Goal: Task Accomplishment & Management: Manage account settings

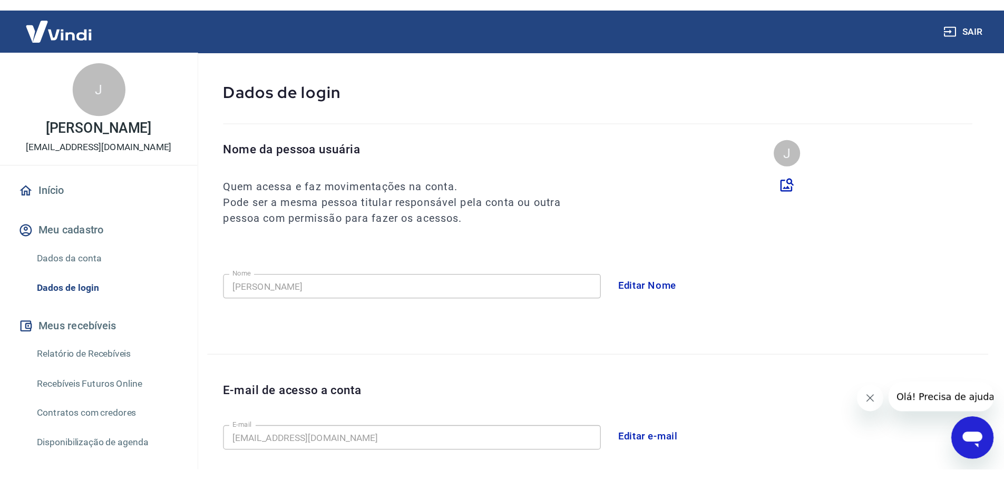
scroll to position [45, 0]
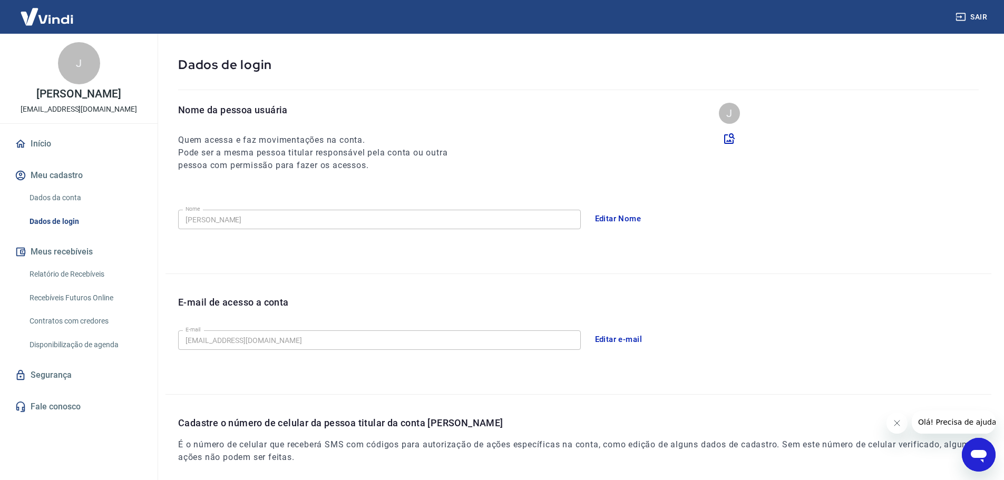
click at [620, 215] on button "Editar Nome" at bounding box center [618, 219] width 58 height 22
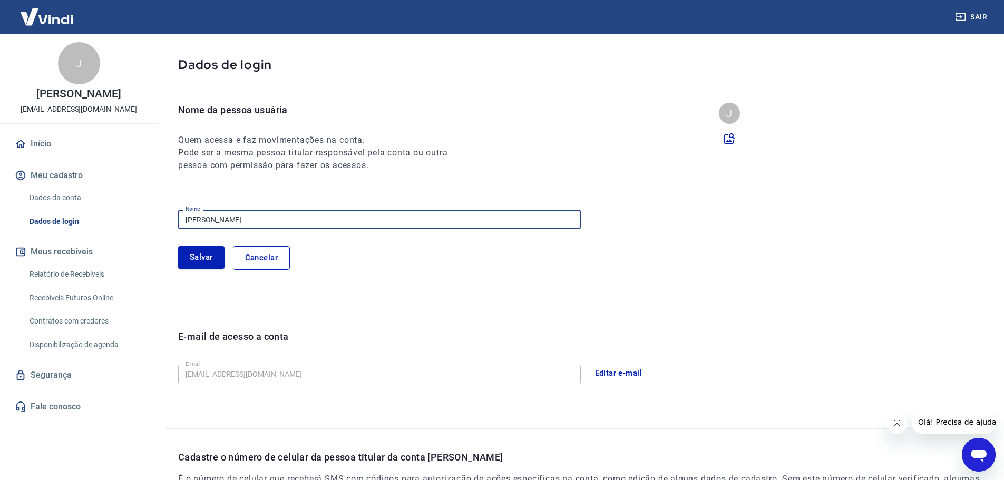
click at [286, 216] on input "Jean Victor Lopes" at bounding box center [379, 220] width 403 height 20
type input "j"
type input "ATM EVs"
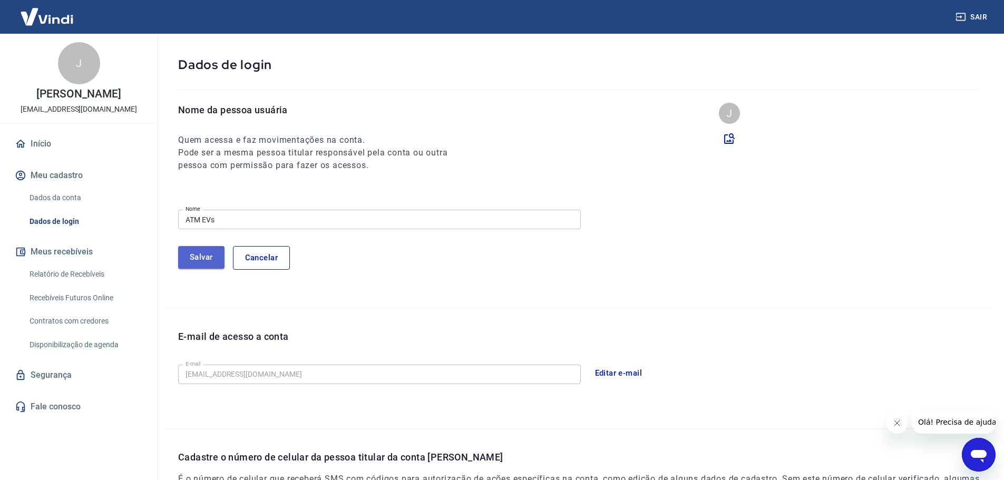
click at [186, 250] on button "Salvar" at bounding box center [201, 257] width 46 height 22
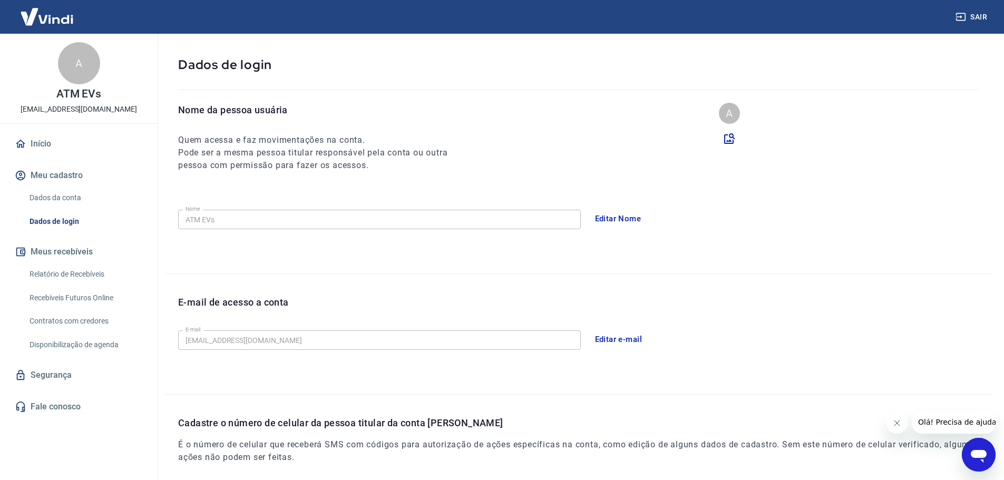
click at [621, 335] on button "Editar e-mail" at bounding box center [618, 339] width 59 height 22
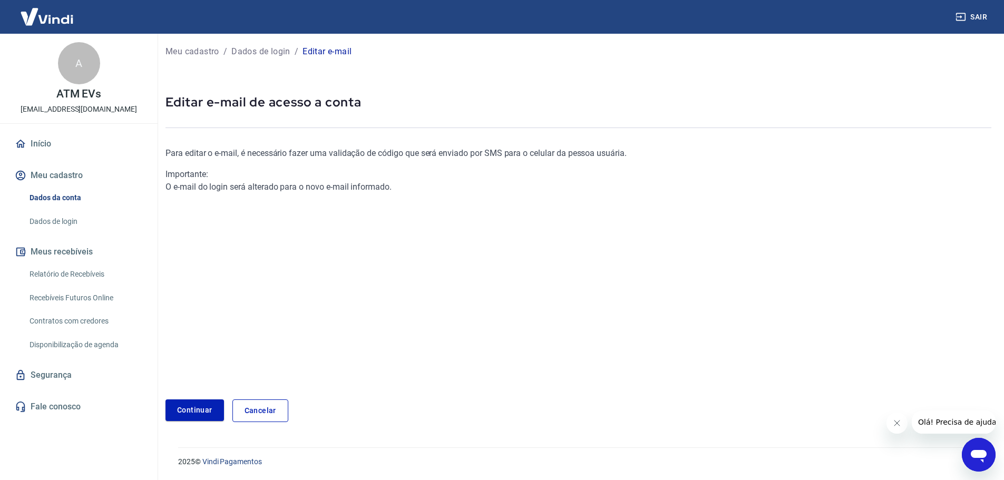
scroll to position [3, 0]
click at [189, 366] on link "Continuar" at bounding box center [195, 411] width 59 height 22
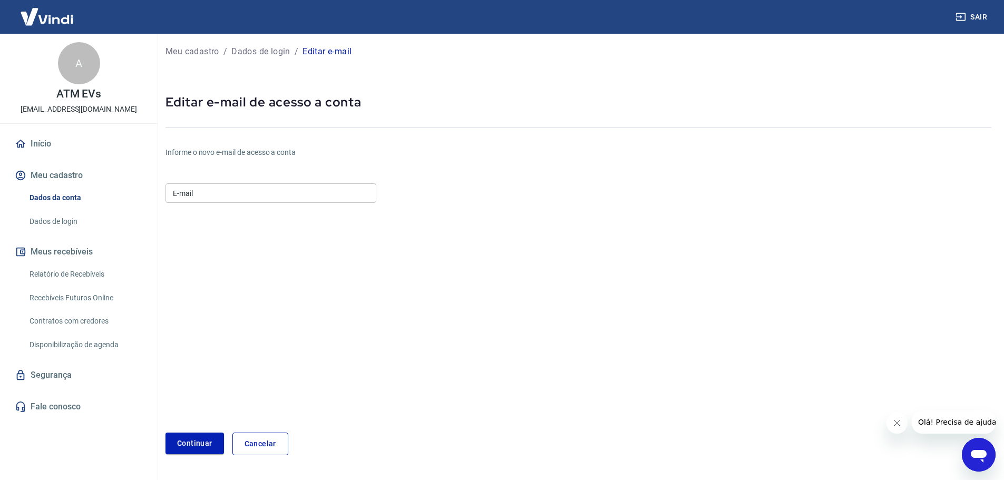
click at [287, 199] on input "E-mail" at bounding box center [271, 193] width 211 height 20
type input "atmevs@atmsistema.com.br"
click at [193, 366] on button "Continuar" at bounding box center [195, 444] width 59 height 22
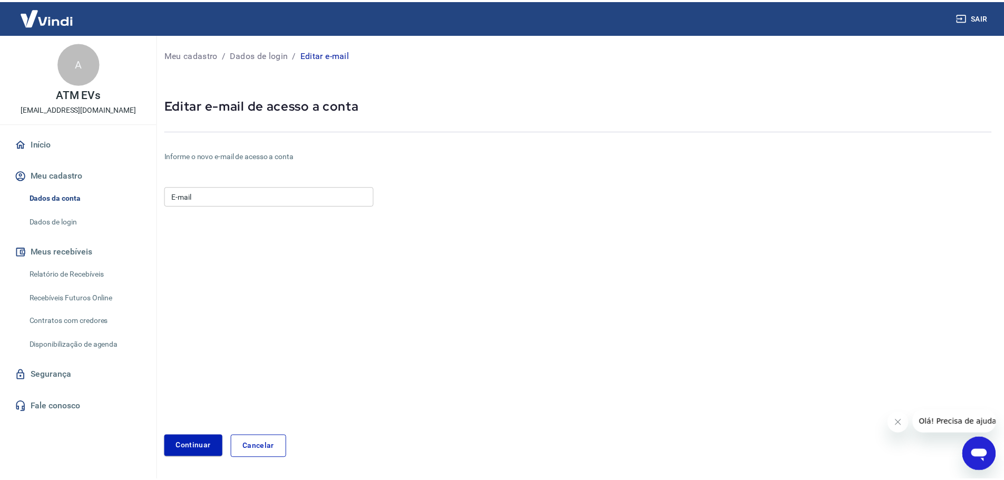
scroll to position [3, 0]
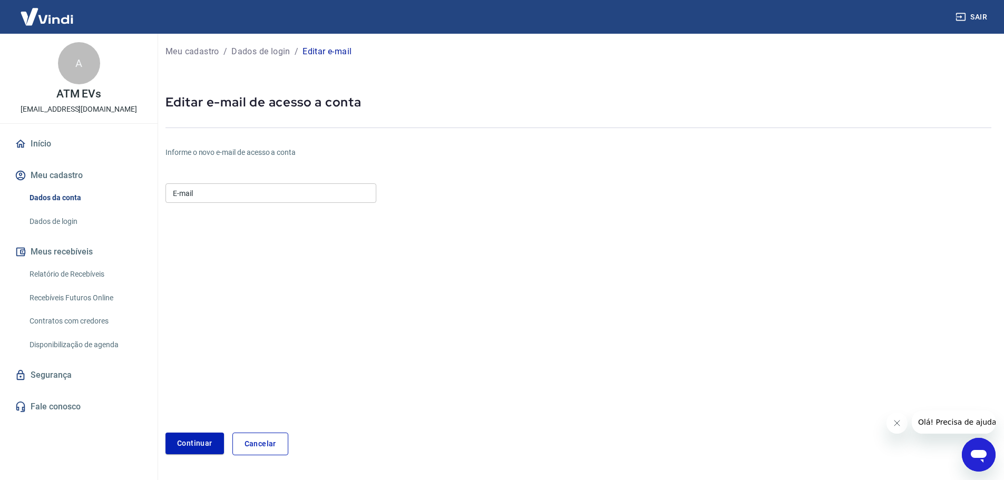
click at [271, 366] on link "Cancelar" at bounding box center [260, 444] width 56 height 23
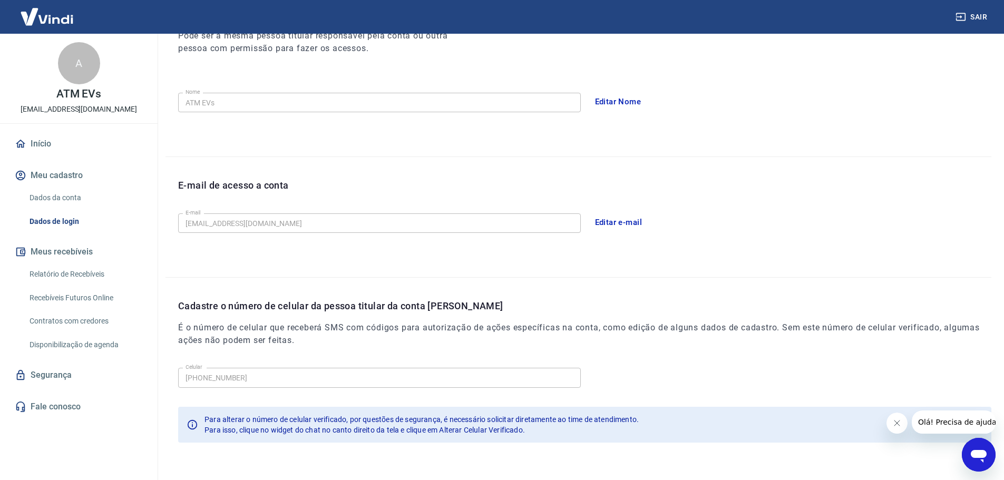
scroll to position [195, 0]
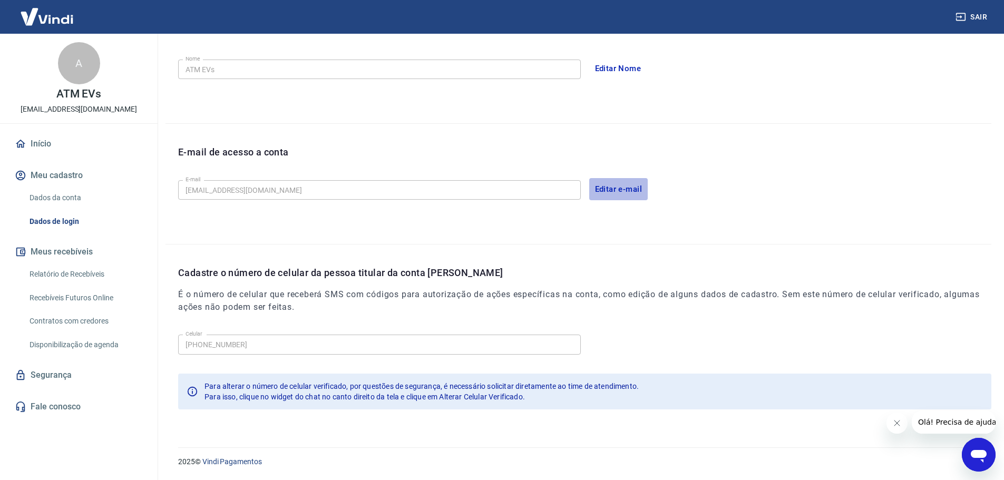
click at [605, 192] on button "Editar e-mail" at bounding box center [618, 189] width 59 height 22
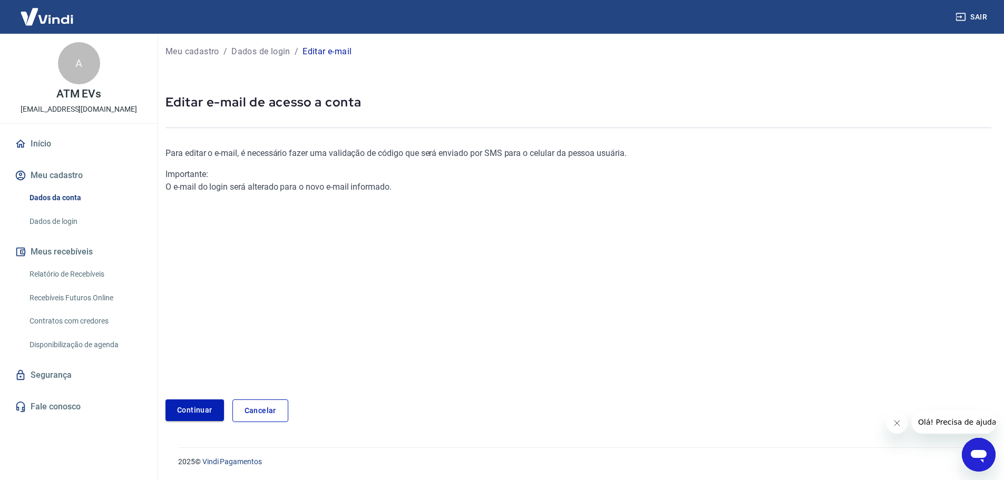
click at [200, 366] on link "Continuar" at bounding box center [195, 411] width 59 height 22
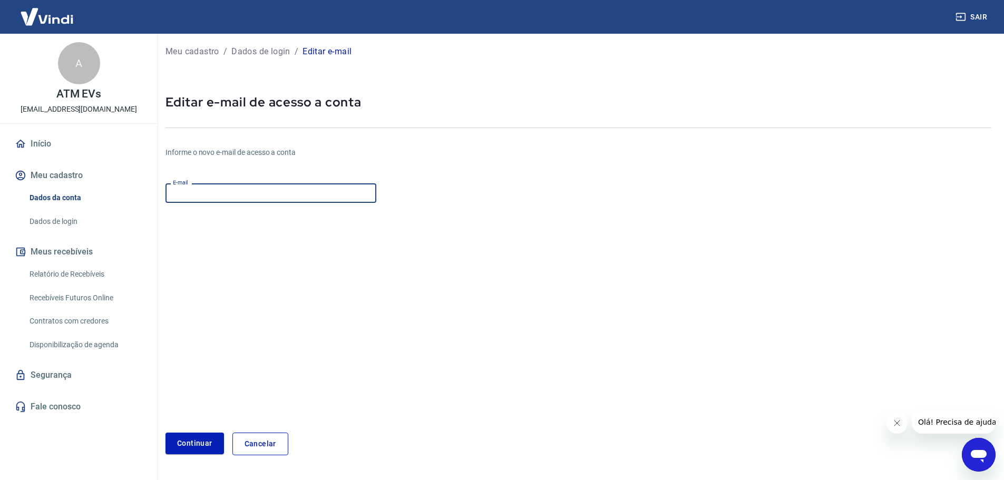
click at [237, 192] on input "E-mail" at bounding box center [271, 193] width 211 height 20
type input "atmevs@atmsistema.com.br"
click at [204, 366] on button "Continuar" at bounding box center [195, 444] width 59 height 22
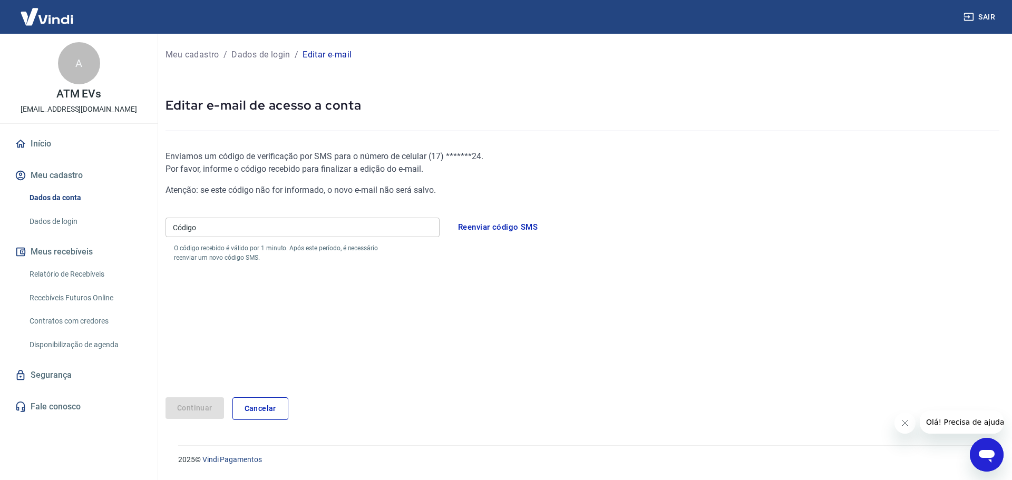
click at [364, 226] on input "Código" at bounding box center [303, 228] width 274 height 20
click at [384, 221] on input "Código" at bounding box center [303, 228] width 274 height 20
click at [256, 366] on link "Cancelar" at bounding box center [260, 408] width 56 height 23
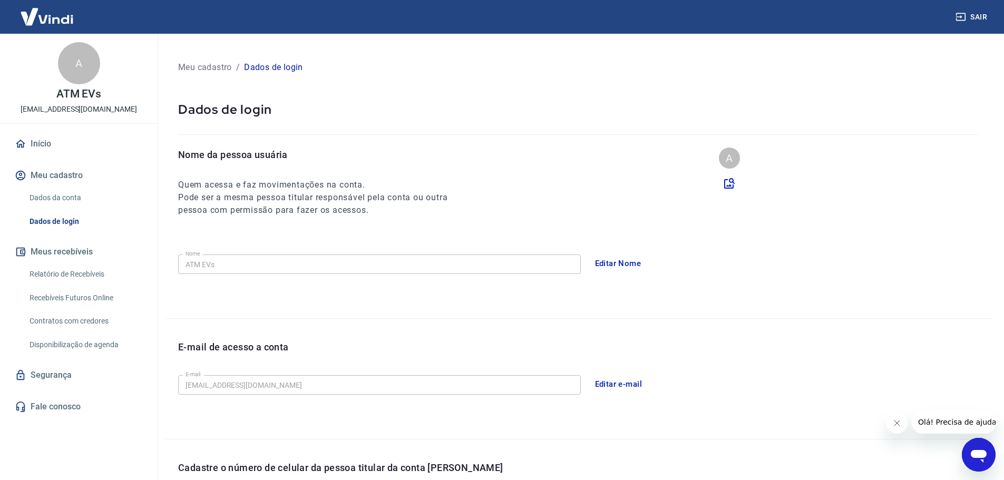
scroll to position [195, 0]
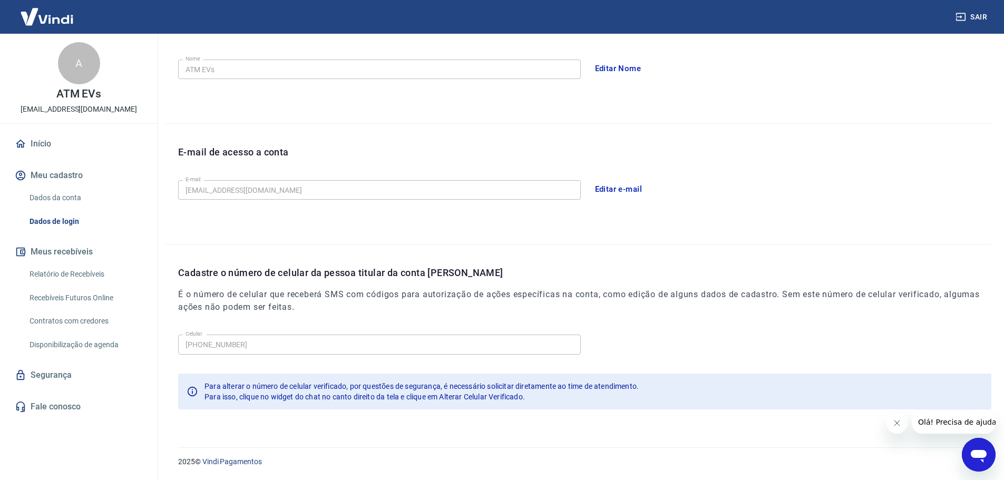
click at [809, 366] on icon "Abrir janela de mensagens" at bounding box center [978, 454] width 19 height 19
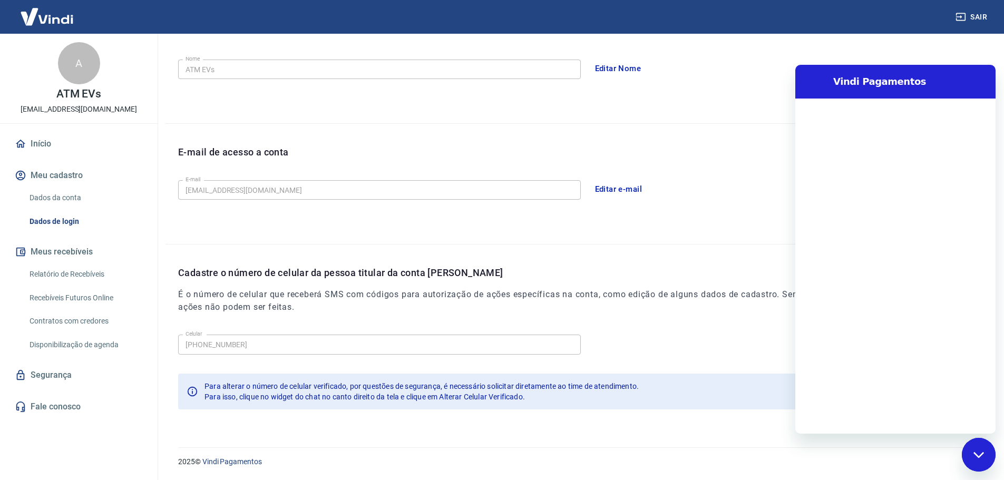
scroll to position [0, 0]
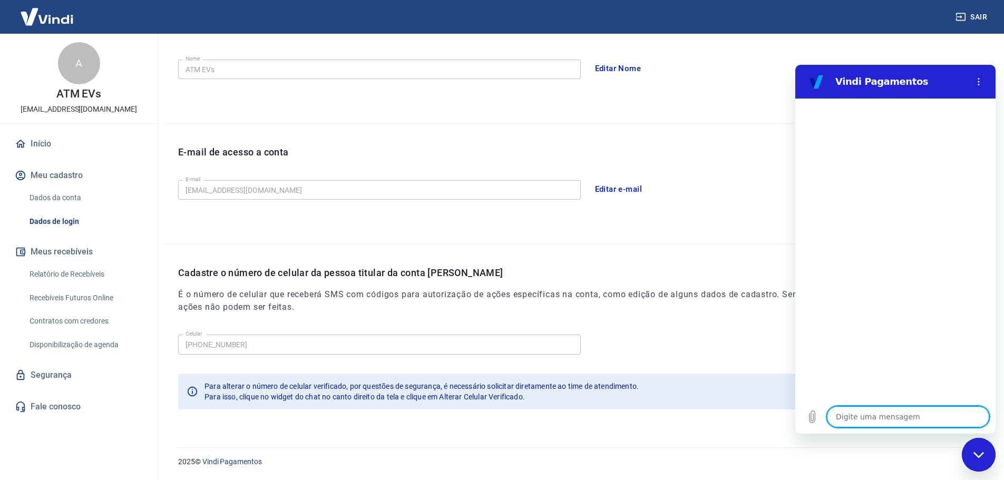
type textarea "O"
type textarea "x"
type textarea "Ol"
type textarea "x"
type textarea "Olá"
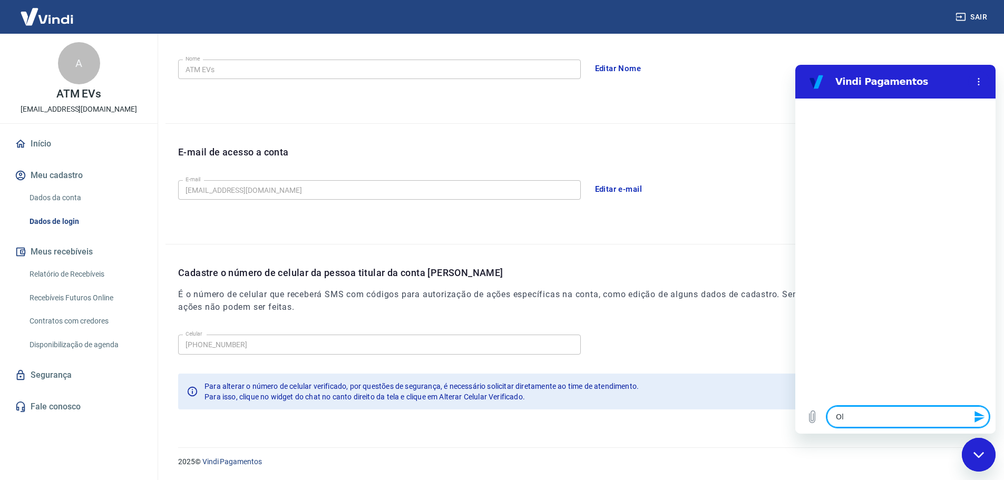
type textarea "x"
type textarea "Olá!"
type textarea "x"
type textarea "Olá!"
type textarea "x"
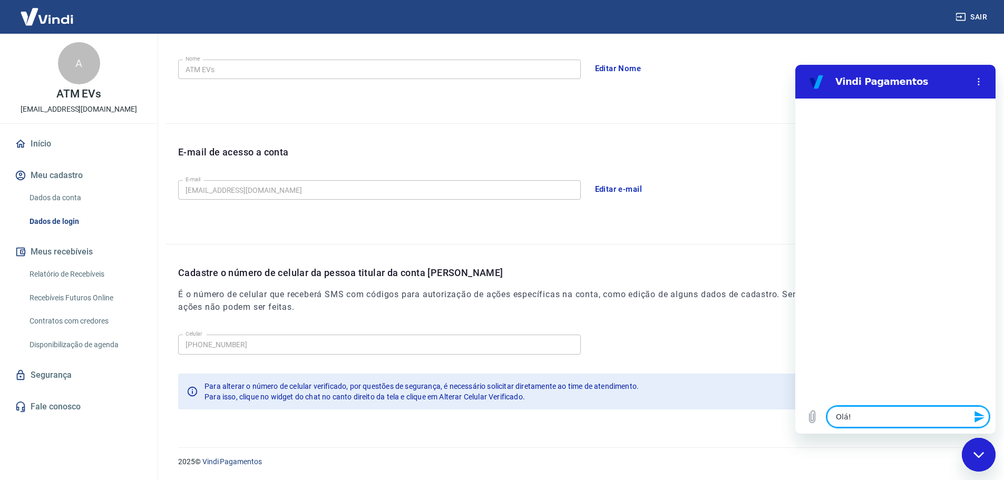
type textarea "Olá! G"
type textarea "x"
type textarea "Olá! Go"
type textarea "x"
type textarea "Olá! Gos"
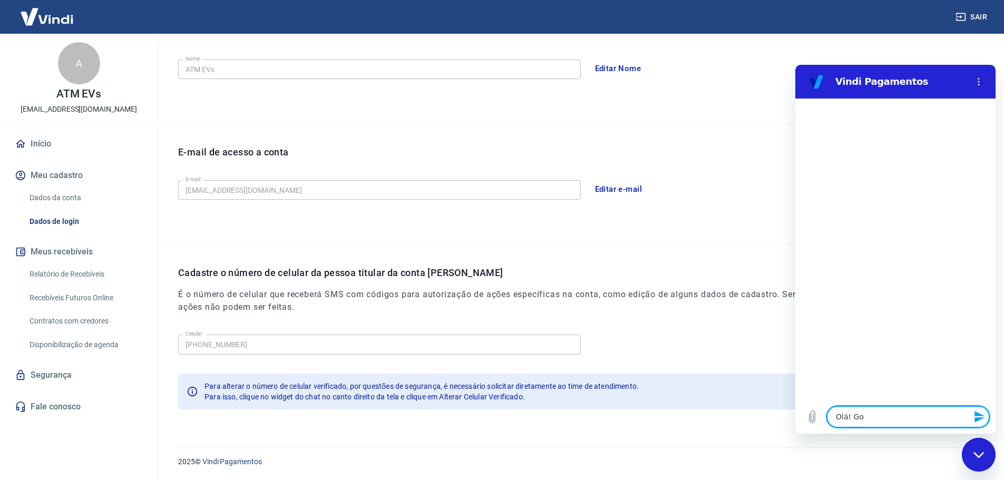
type textarea "x"
type textarea "Olá! Gost"
type textarea "x"
type textarea "Olá! Gosta"
type textarea "x"
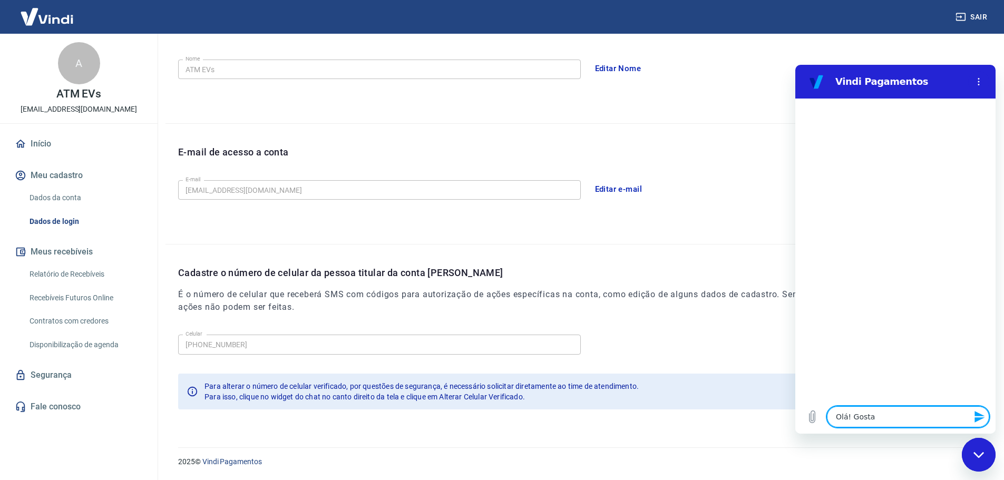
type textarea "Olá! Gostar"
type textarea "x"
type textarea "Olá! Gostari"
type textarea "x"
type textarea "Olá! Gostaria"
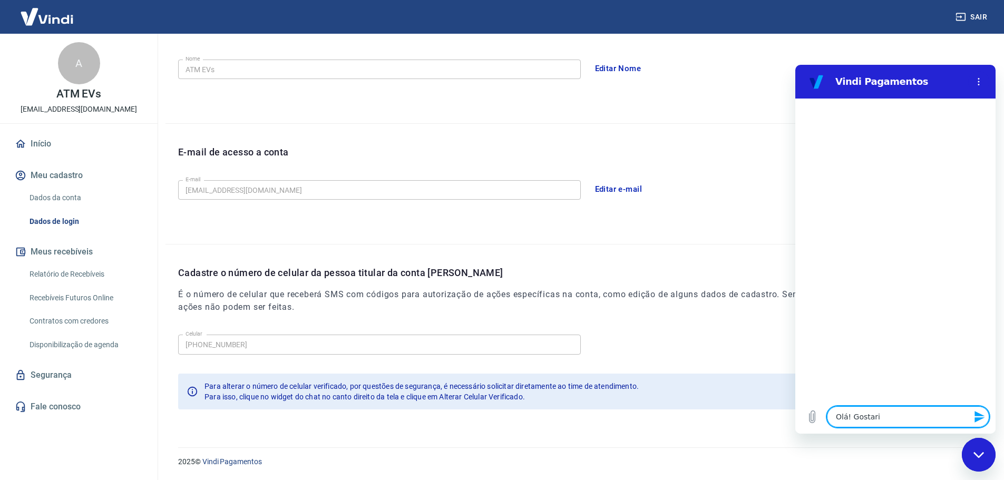
type textarea "x"
type textarea "Olá! Gostaria"
type textarea "x"
type textarea "Olá! Gostaria d"
type textarea "x"
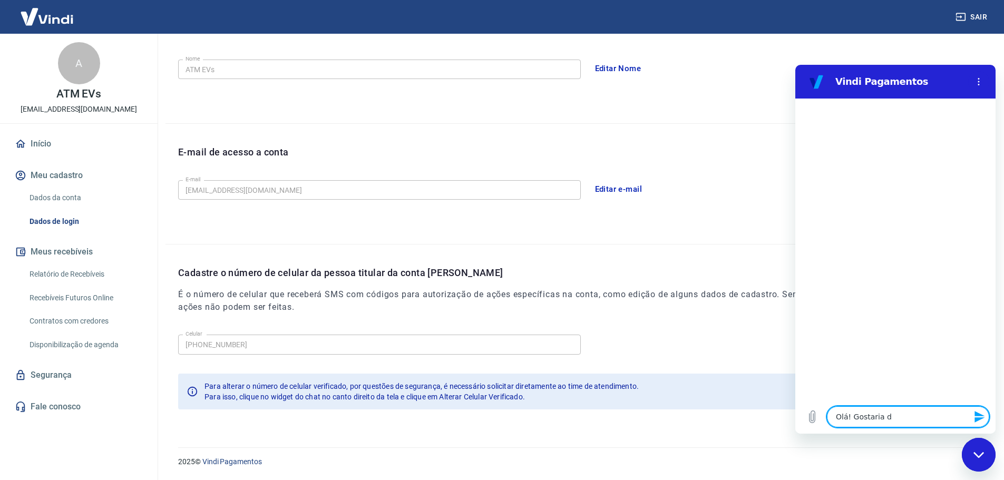
type textarea "Olá! Gostaria de"
type textarea "x"
type textarea "Olá! Gostaria de"
type textarea "x"
type textarea "Olá! Gostaria de s"
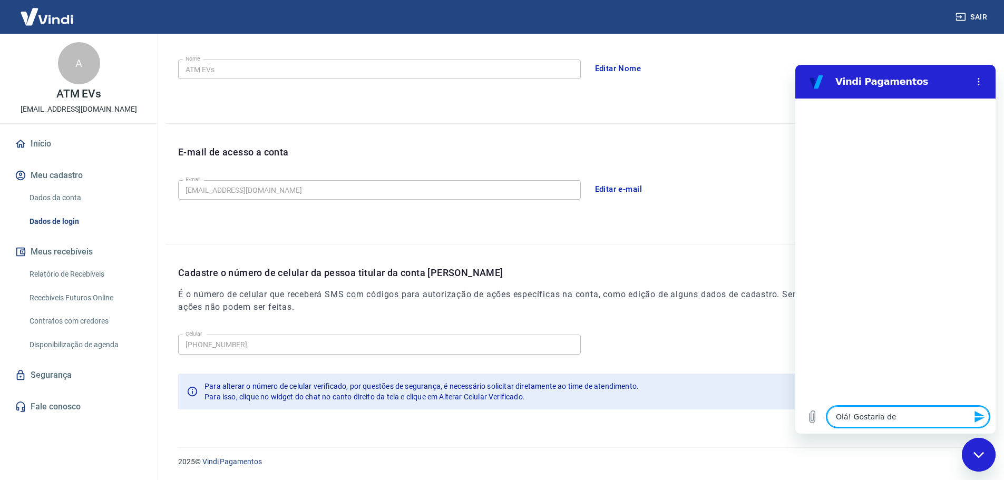
type textarea "x"
type textarea "Olá! Gostaria de so"
type textarea "x"
type textarea "Olá! Gostaria de sol"
type textarea "x"
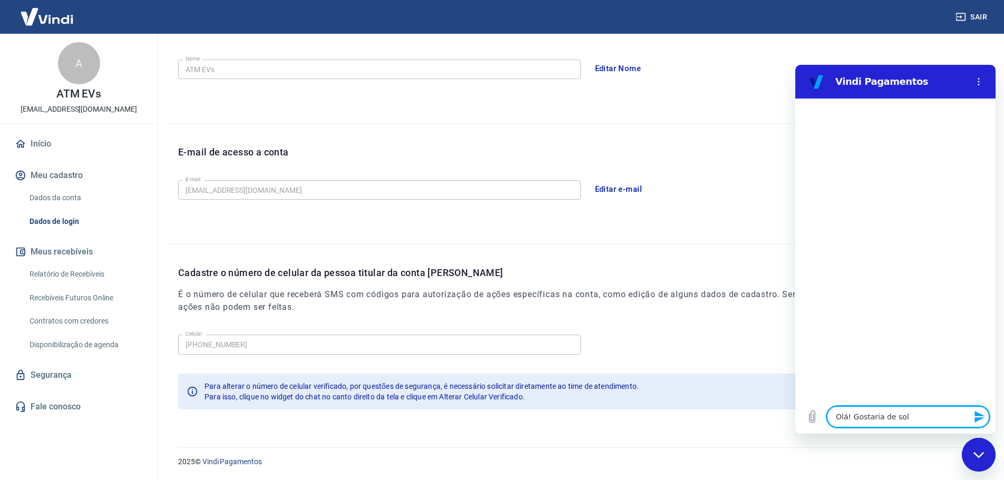
type textarea "Olá! Gostaria de soli"
type textarea "x"
type textarea "Olá! Gostaria de solic"
type textarea "x"
type textarea "Olá! Gostaria de solici"
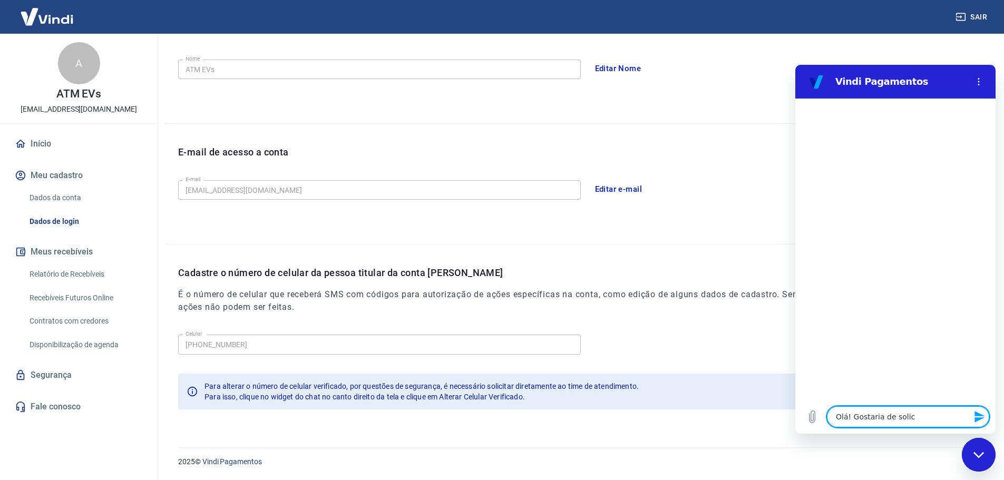
type textarea "x"
type textarea "Olá! Gostaria de solicia"
type textarea "x"
type textarea "Olá! Gostaria de soliciar"
type textarea "x"
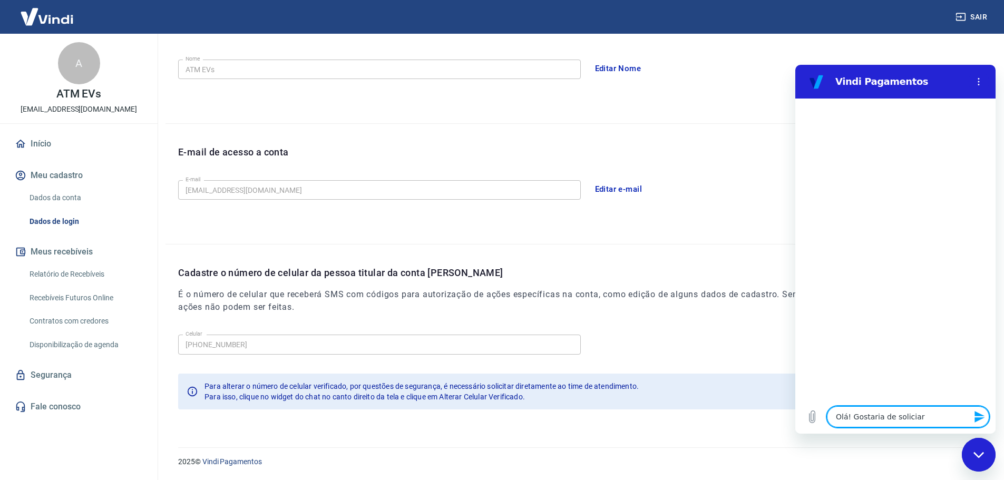
type textarea "Olá! Gostaria de solicia"
type textarea "x"
type textarea "Olá! Gostaria de solici"
type textarea "x"
type textarea "Olá! Gostaria de solic"
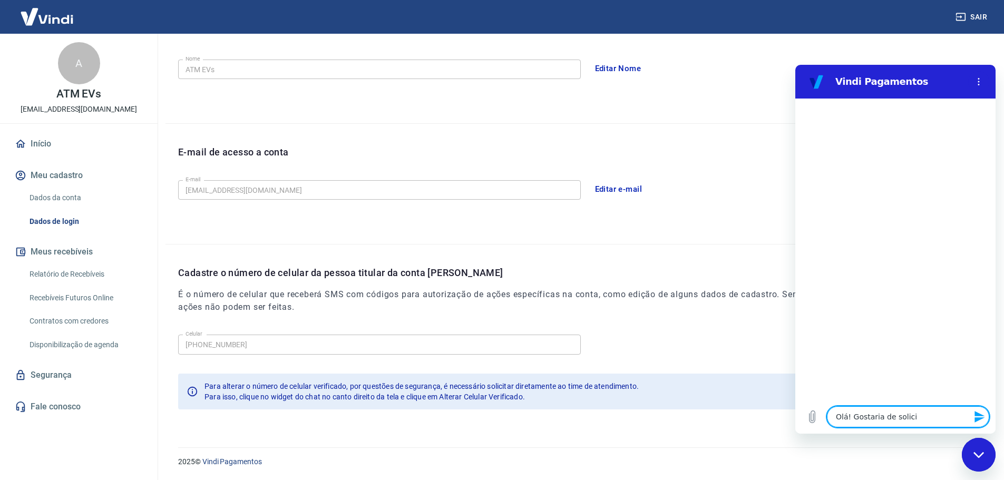
type textarea "x"
type textarea "Olá! Gostaria de solici"
type textarea "x"
type textarea "Olá! Gostaria de solicit"
type textarea "x"
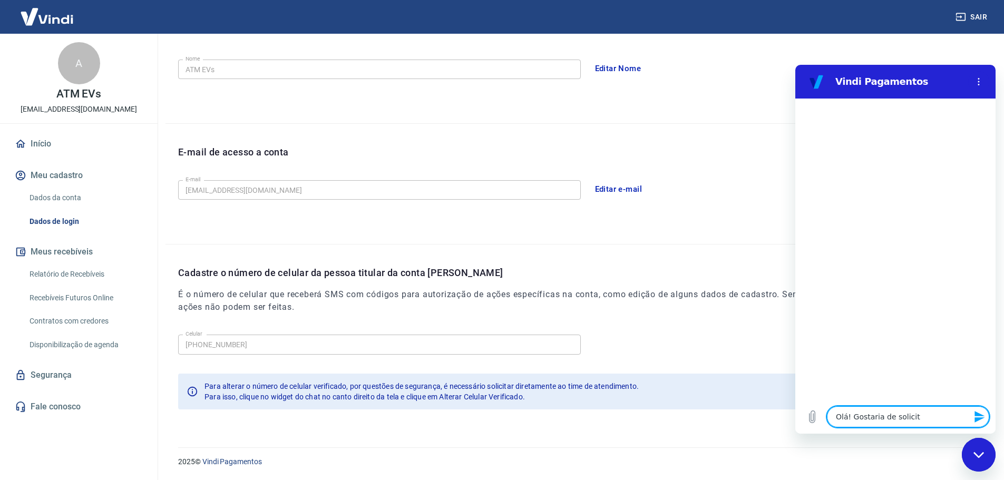
type textarea "Olá! Gostaria de solicita"
type textarea "x"
type textarea "Olá! Gostaria de solicitar"
type textarea "x"
type textarea "Olá! Gostaria de solicitar"
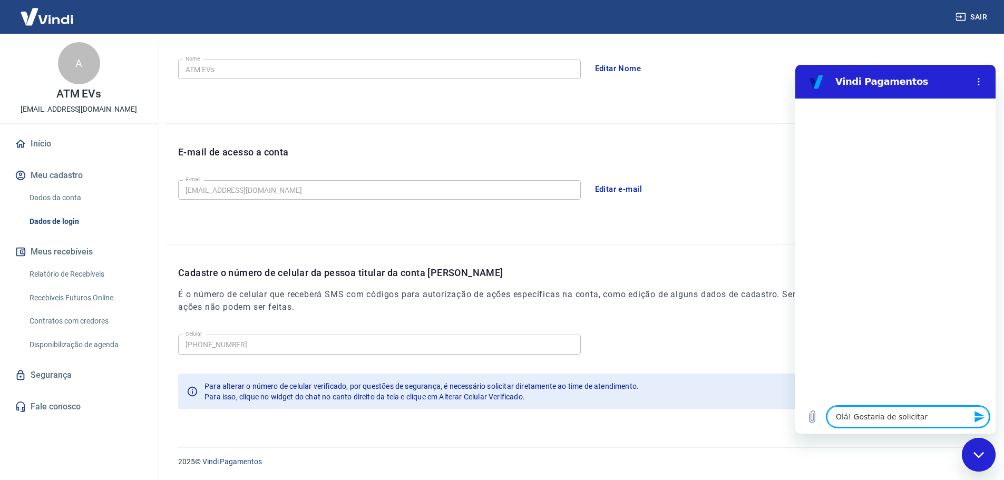
type textarea "x"
type textarea "Olá! Gostaria de solicitar a"
type textarea "x"
type textarea "Olá! Gostaria de solicitar a"
type textarea "x"
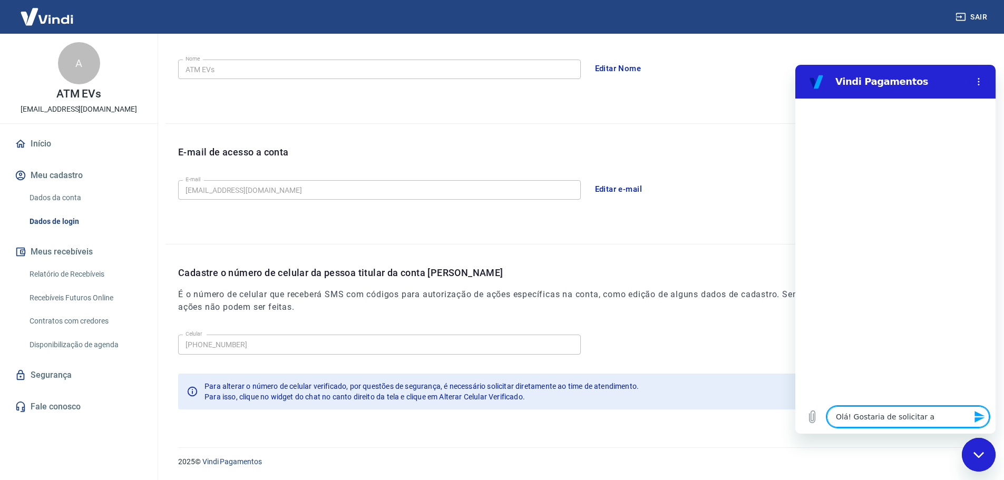
type textarea "Olá! Gostaria de solicitar a a"
type textarea "x"
type textarea "Olá! Gostaria de solicitar a al"
type textarea "x"
type textarea "Olá! Gostaria de solicitar a alt"
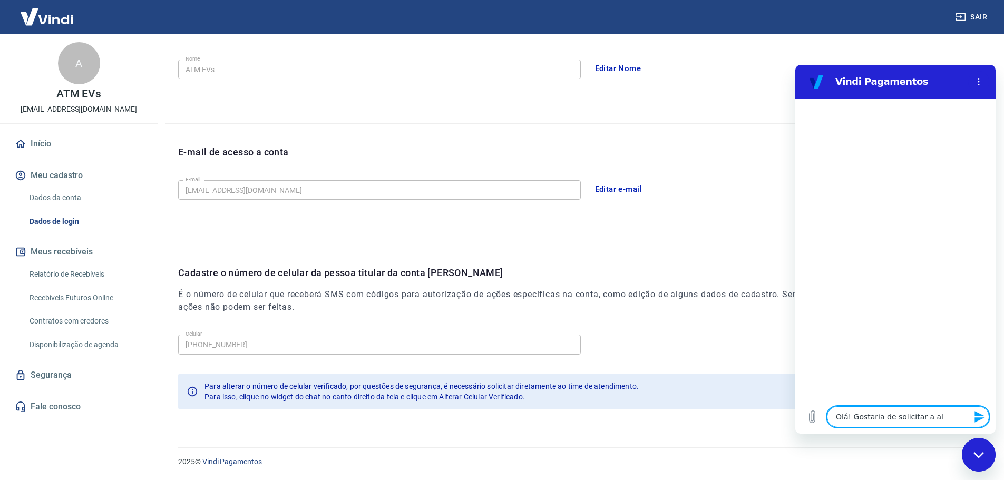
type textarea "x"
type textarea "Olá! Gostaria de solicitar a alte"
type textarea "x"
type textarea "Olá! Gostaria de solicitar a alter"
type textarea "x"
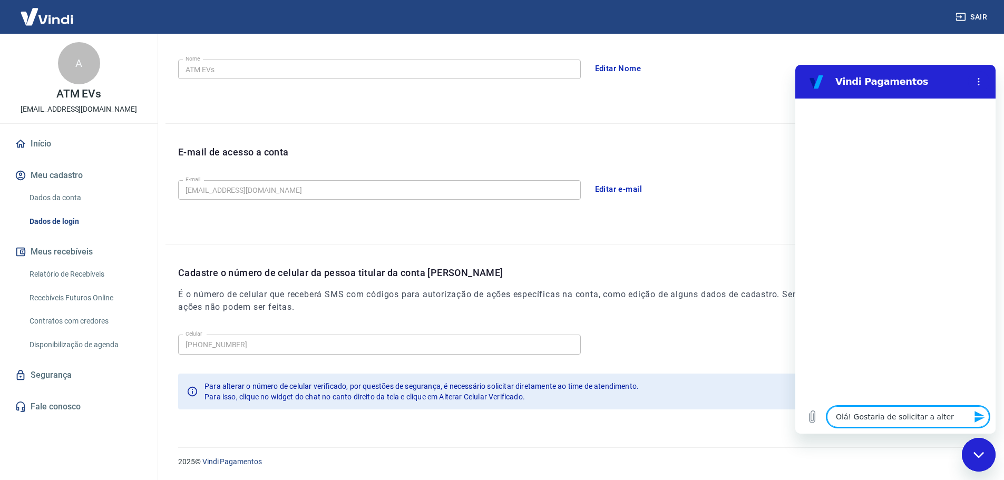
type textarea "Olá! Gostaria de solicitar a altera"
type textarea "x"
type textarea "Olá! Gostaria de solicitar a alteraç"
type textarea "x"
type textarea "Olá! Gostaria de solicitar a alteraçã"
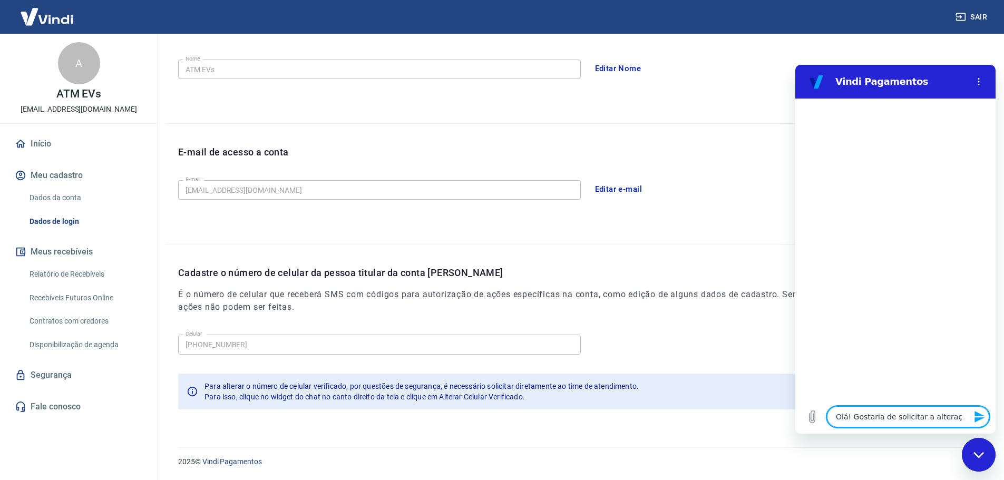
type textarea "x"
type textarea "Olá! Gostaria de solicitar a alteração"
type textarea "x"
type textarea "Olá! Gostaria de solicitar a alteração"
type textarea "x"
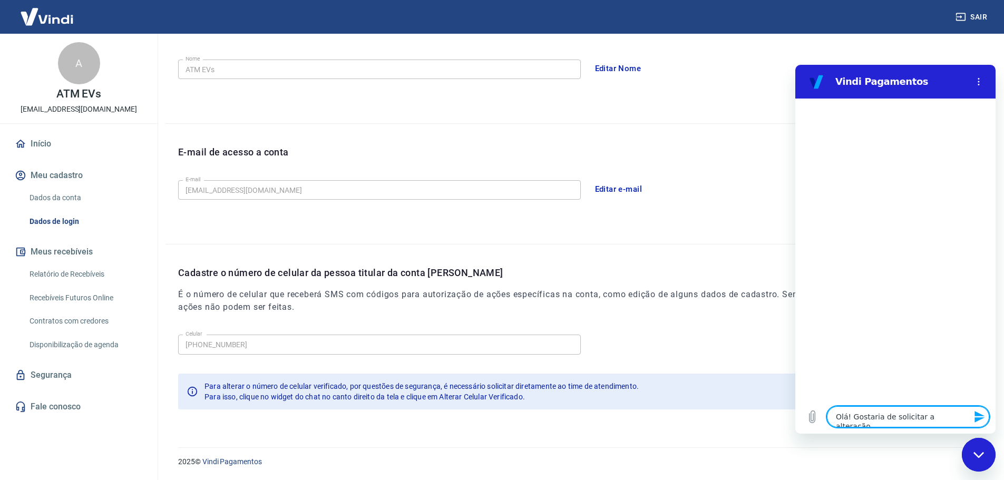
type textarea "Olá! Gostaria de solicitar a alteração d"
type textarea "x"
type textarea "Olá! Gostaria de solicitar a alteração do"
type textarea "x"
type textarea "Olá! Gostaria de solicitar a alteração do"
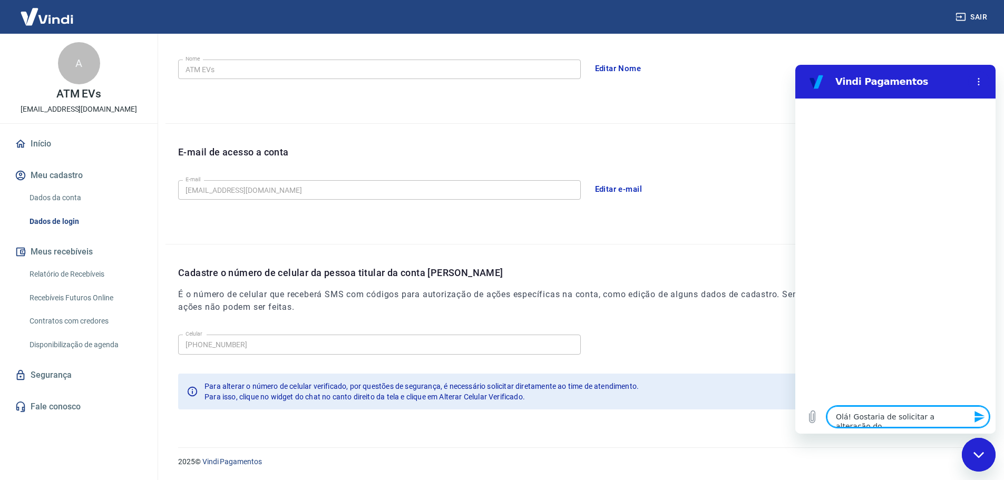
type textarea "x"
type textarea "Olá! Gostaria de solicitar a alteração do n"
type textarea "x"
type textarea "Olá! Gostaria de solicitar a alteração do nú"
type textarea "x"
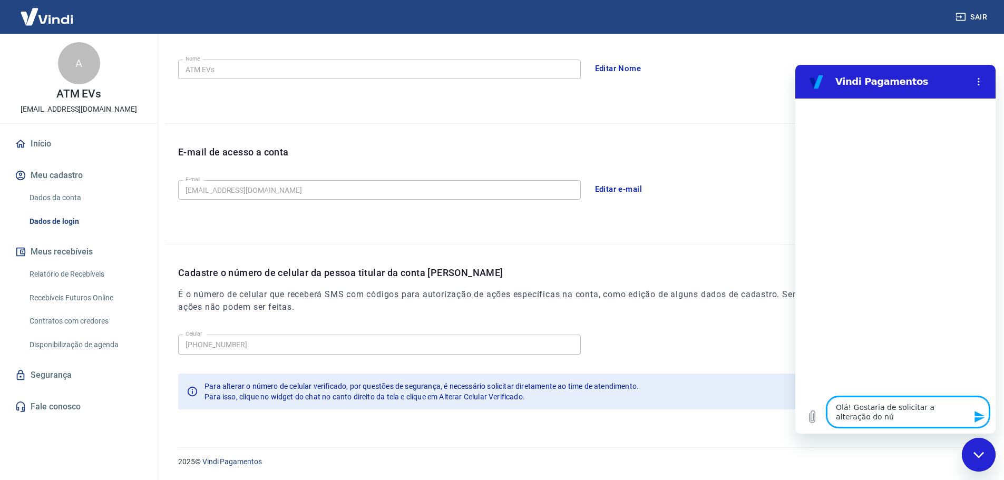
type textarea "Olá! Gostaria de solicitar a alteração do núm"
type textarea "x"
type textarea "Olá! Gostaria de solicitar a alteração do núme"
type textarea "x"
type textarea "Olá! Gostaria de solicitar a alteração do númer"
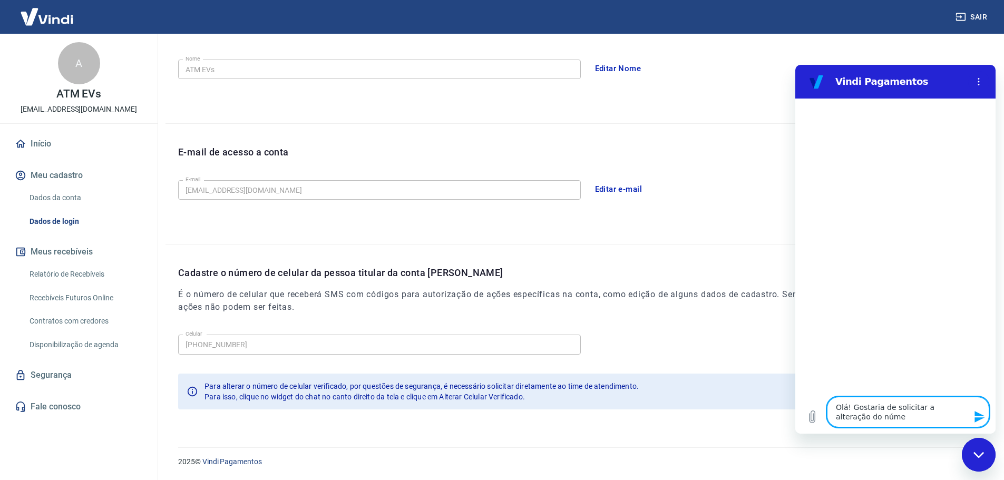
type textarea "x"
type textarea "Olá! Gostaria de solicitar a alteração do número"
type textarea "x"
type textarea "Olá! Gostaria de solicitar a alteração do número"
type textarea "x"
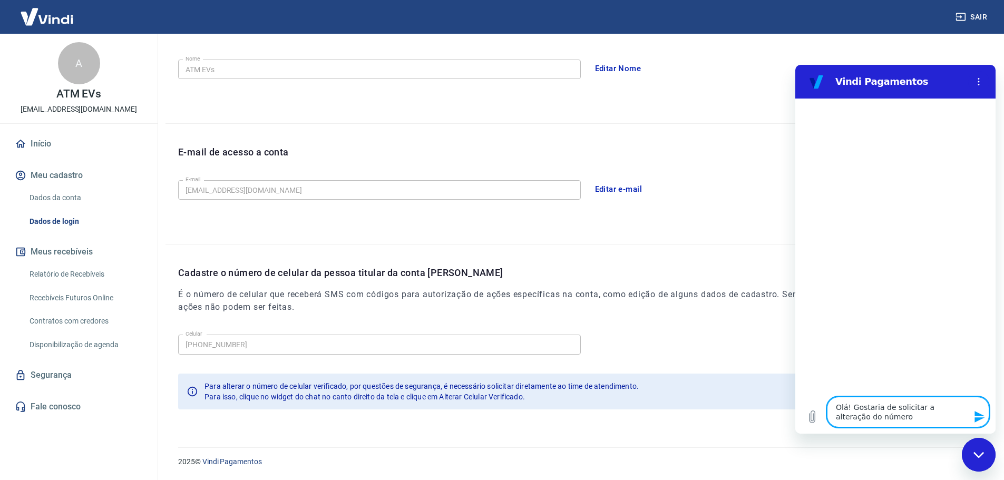
type textarea "Olá! Gostaria de solicitar a alteração do número d"
type textarea "x"
type textarea "Olá! Gostaria de solicitar a alteração do número de"
type textarea "x"
type textarea "Olá! Gostaria de solicitar a alteração do número de"
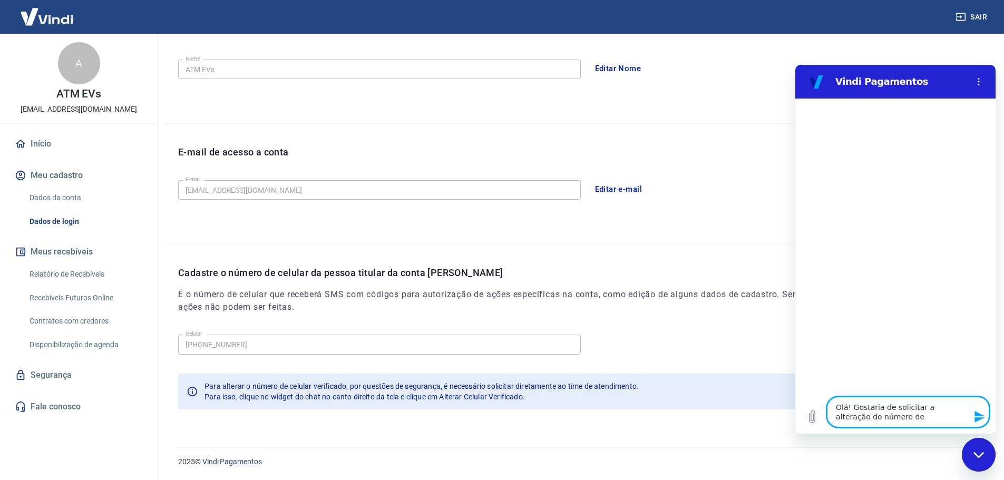
type textarea "x"
type textarea "Olá! Gostaria de solicitar a alteração do número de c"
type textarea "x"
type textarea "Olá! Gostaria de solicitar a alteração do número de ce"
type textarea "x"
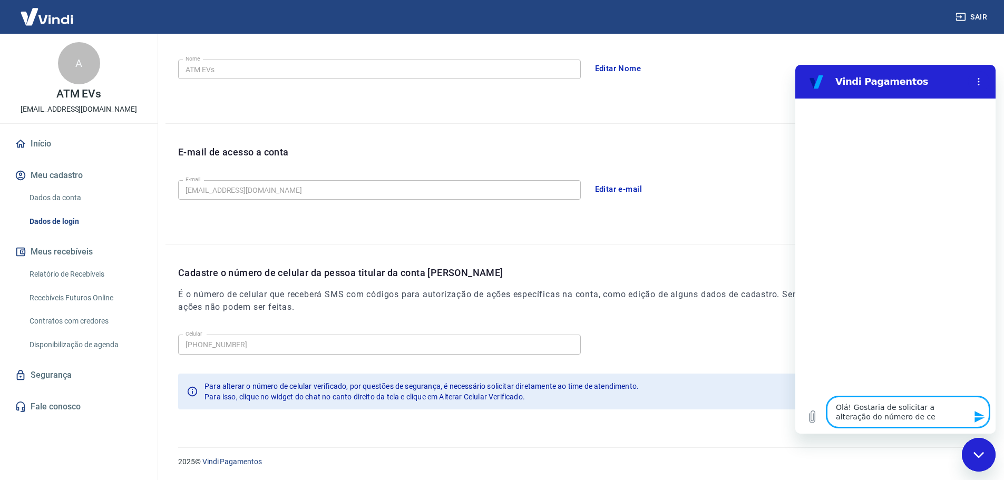
type textarea "Olá! Gostaria de solicitar a alteração do número de cel"
type textarea "x"
type textarea "Olá! Gostaria de solicitar a alteração do número de celu"
type textarea "x"
type textarea "Olá! Gostaria de solicitar a alteração do número de celul"
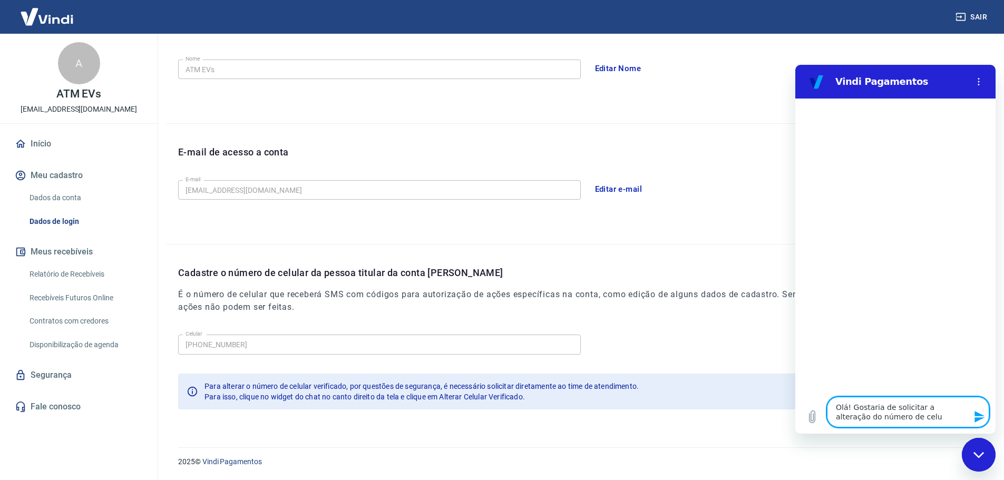
type textarea "x"
type textarea "Olá! Gostaria de solicitar a alteração do número de celula"
type textarea "x"
type textarea "Olá! Gostaria de solicitar a alteração do número de celular"
type textarea "x"
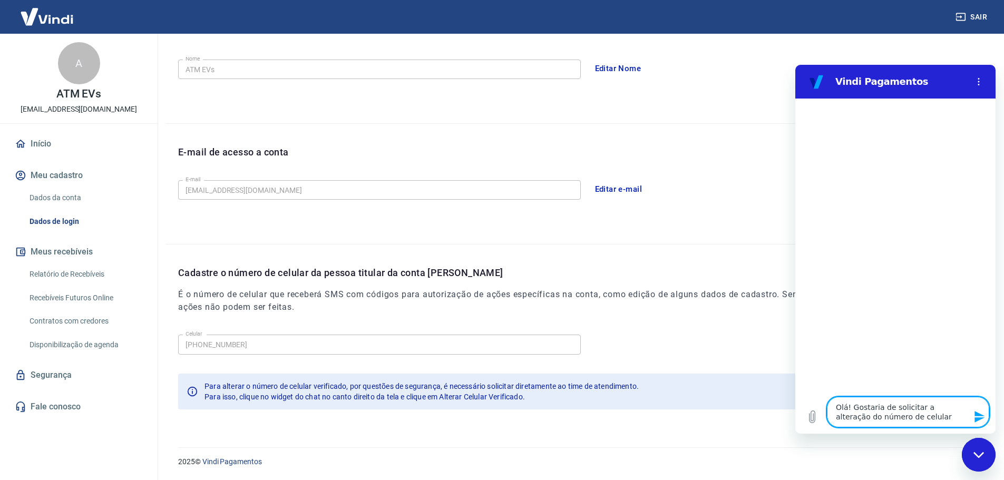
type textarea "Olá! Gostaria de solicitar a alteração do número de celular"
type textarea "x"
type textarea "Olá! Gostaria de solicitar a alteração do número de celular v"
type textarea "x"
type textarea "Olá! Gostaria de solicitar a alteração do número de celular ve"
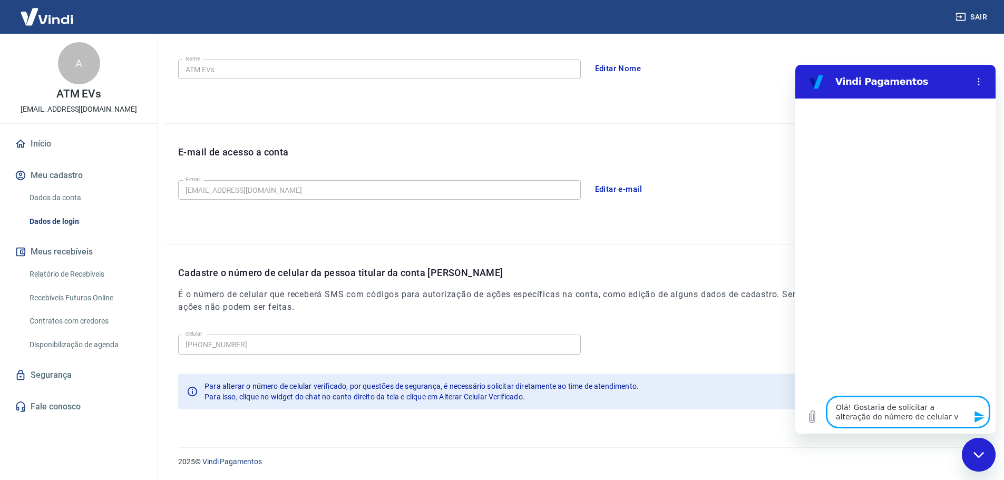
type textarea "x"
type textarea "Olá! Gostaria de solicitar a alteração do número de celular ver"
type textarea "x"
type textarea "Olá! Gostaria de solicitar a alteração do número de celular veri"
type textarea "x"
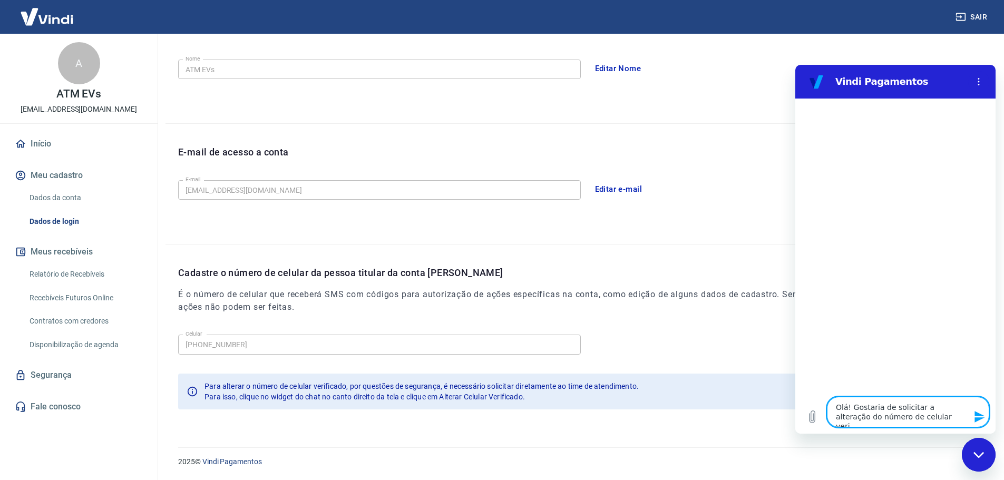
type textarea "Olá! Gostaria de solicitar a alteração do número de celular verif"
type textarea "x"
type textarea "Olá! Gostaria de solicitar a alteração do número de celular verifi"
type textarea "x"
type textarea "Olá! Gostaria de solicitar a alteração do número de celular verific"
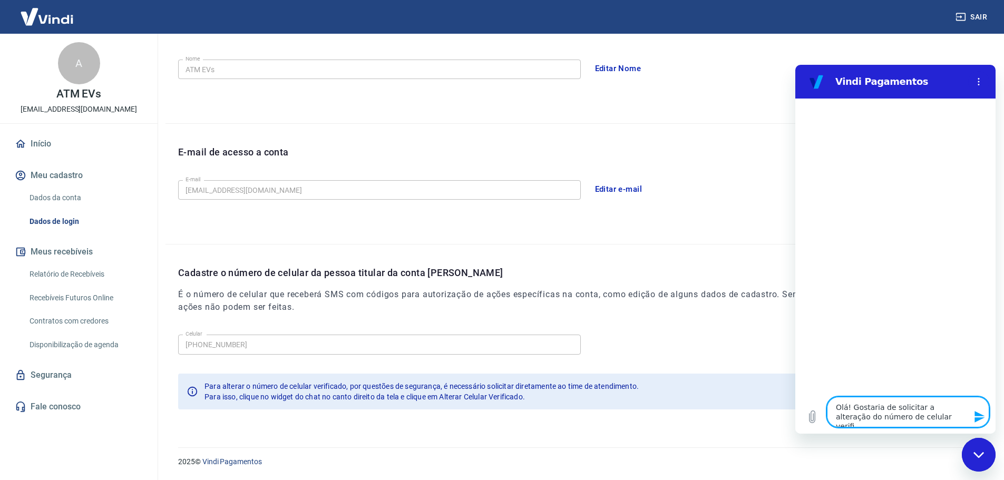
type textarea "x"
type textarea "Olá! Gostaria de solicitar a alteração do número de celular verifica"
type textarea "x"
type textarea "Olá! Gostaria de solicitar a alteração do número de celular verificad"
type textarea "x"
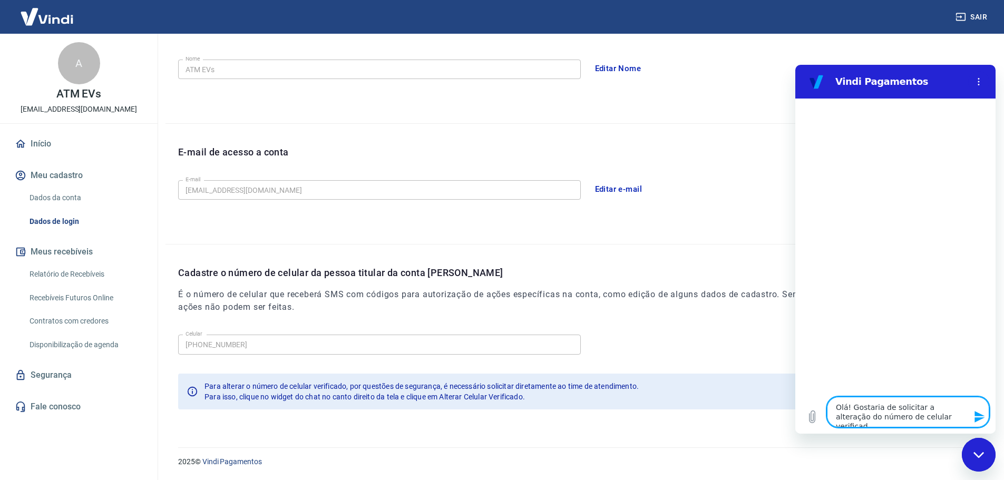
type textarea "Olá! Gostaria de solicitar a alteração do número de celular verifica"
type textarea "x"
type textarea "Olá! Gostaria de solicitar a alteração do número de celular verific"
type textarea "x"
type textarea "Olá! Gostaria de solicitar a alteração do número de celular verifi"
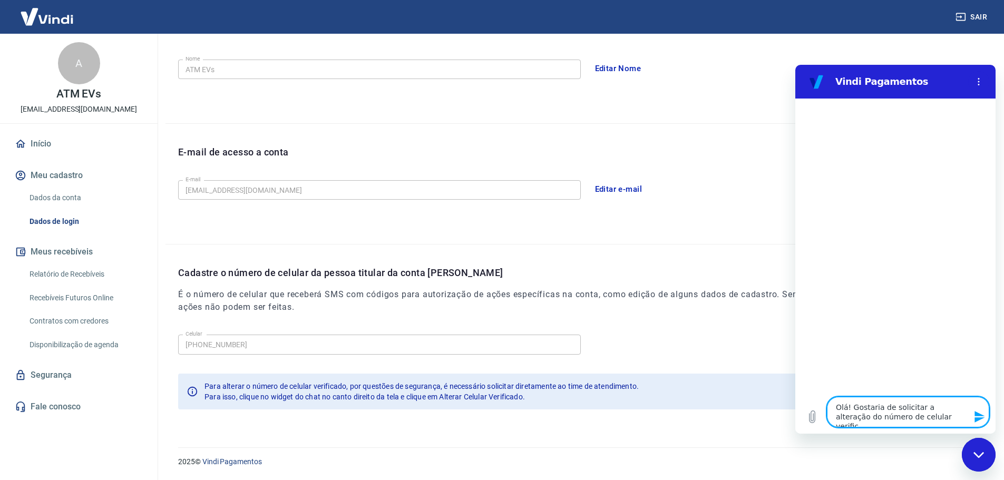
type textarea "x"
type textarea "Olá! Gostaria de solicitar a alteração do número de celular verif"
type textarea "x"
type textarea "Olá! Gostaria de solicitar a alteração do número de celular veri"
type textarea "x"
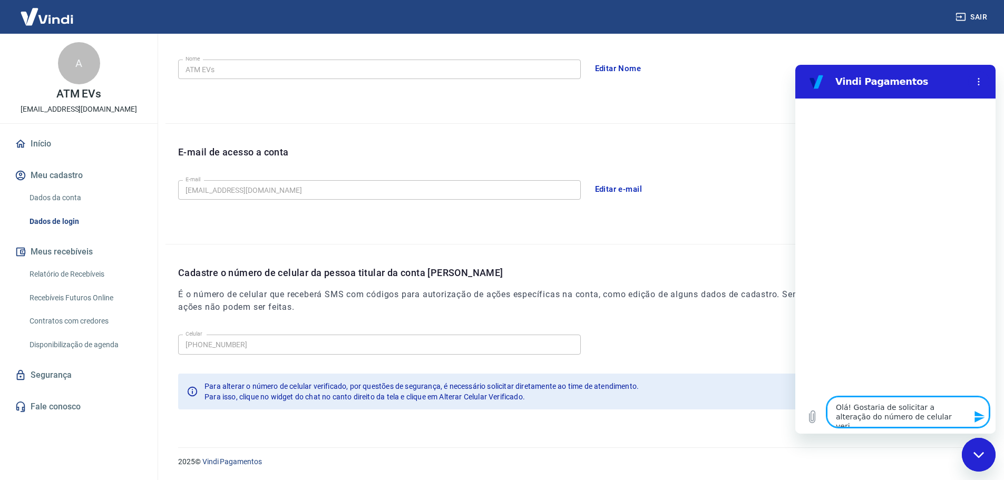
type textarea "Olá! Gostaria de solicitar a alteração do número de celular ver"
type textarea "x"
type textarea "Olá! Gostaria de solicitar a alteração do número de celular ve"
type textarea "x"
type textarea "Olá! Gostaria de solicitar a alteração do número de celular v"
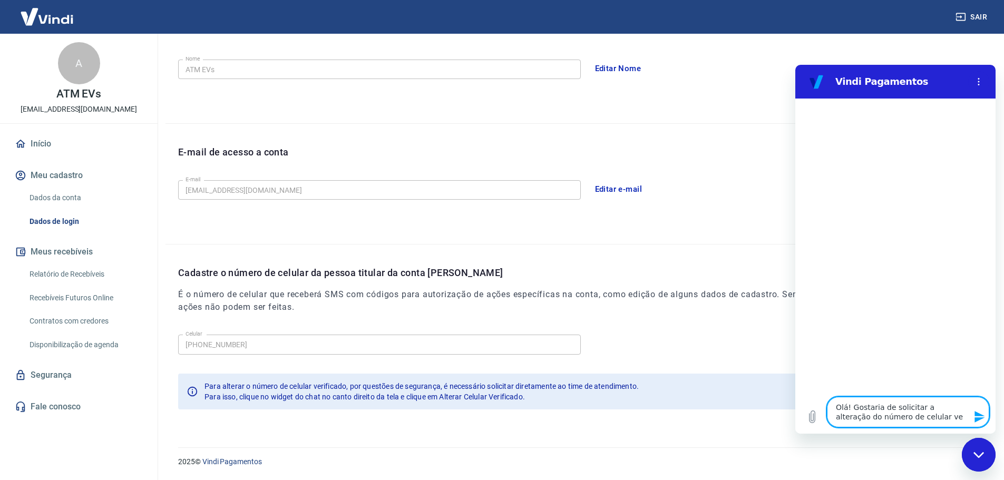
type textarea "x"
type textarea "Olá! Gostaria de solicitar a alteração do número de celular"
type textarea "x"
type textarea "Olá! Gostaria de solicitar a alteração do número de celular d"
type textarea "x"
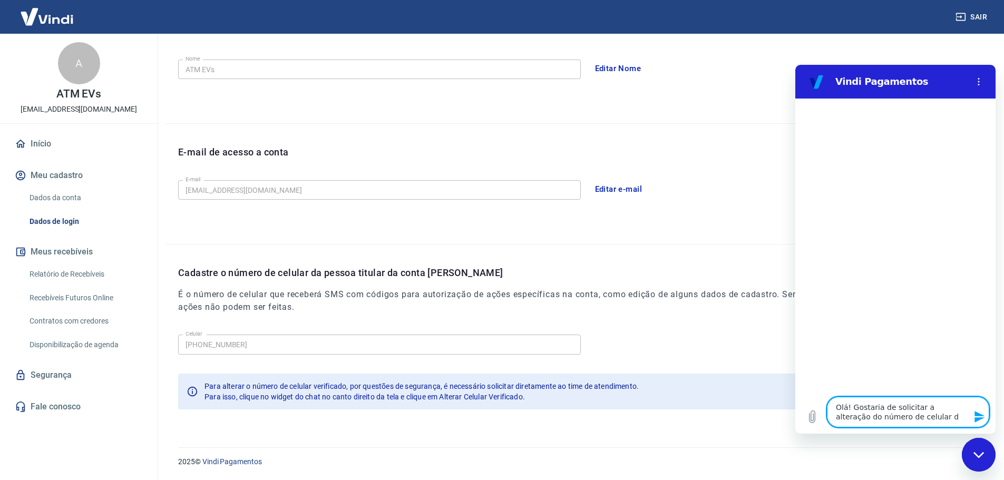
type textarea "Olá! Gostaria de solicitar a alteração do número de celular da"
type textarea "x"
type textarea "Olá! Gostaria de solicitar a alteração do número de celular da"
type textarea "x"
type textarea "Olá! Gostaria de solicitar a alteração do número de celular da p"
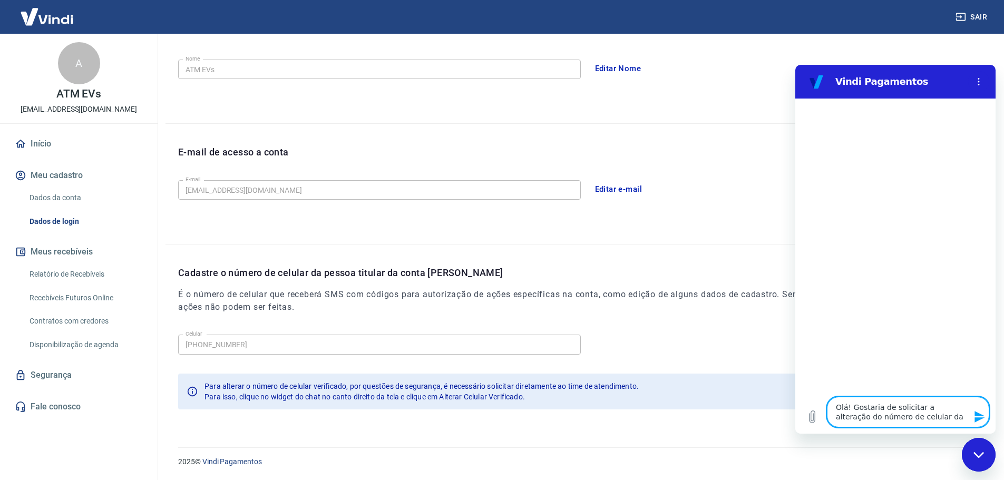
type textarea "x"
type textarea "Olá! Gostaria de solicitar a alteração do número de celular da pe"
type textarea "x"
type textarea "Olá! Gostaria de solicitar a alteração do número de celular da pes"
type textarea "x"
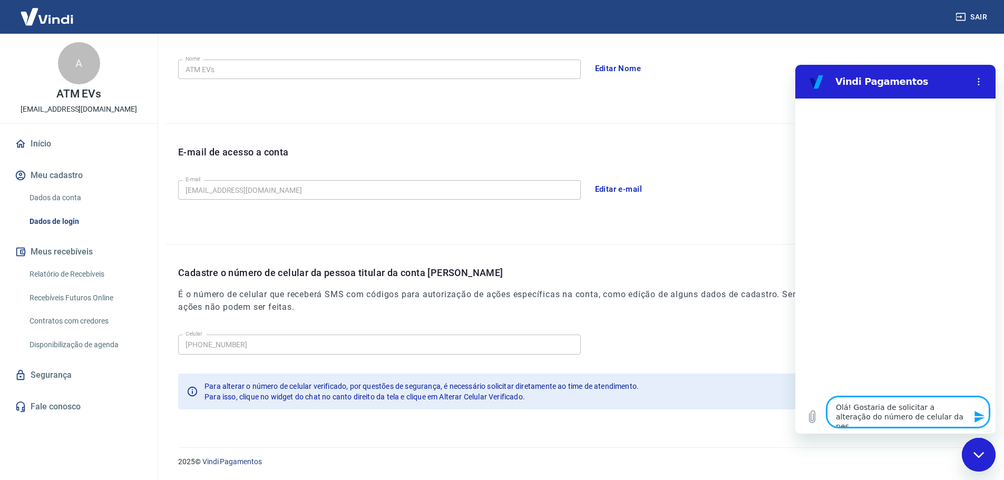
type textarea "Olá! Gostaria de solicitar a alteração do número de celular da pess"
type textarea "x"
type textarea "Olá! Gostaria de solicitar a alteração do número de celular da pesso"
type textarea "x"
type textarea "Olá! Gostaria de solicitar a alteração do número de celular da pessoa"
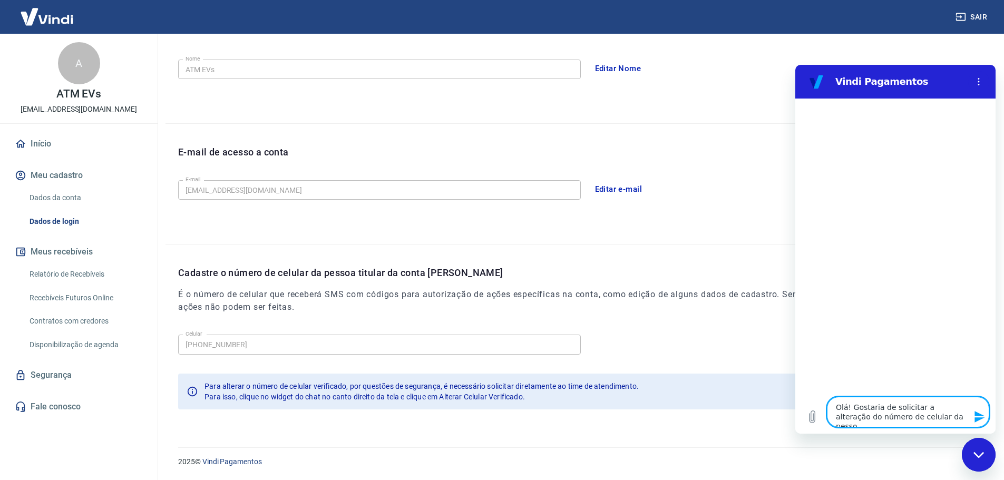
type textarea "x"
type textarea "Olá! Gostaria de solicitar a alteração do número de celular da pessoa"
type textarea "x"
type textarea "Olá! Gostaria de solicitar a alteração do número de celular da pessoa t"
type textarea "x"
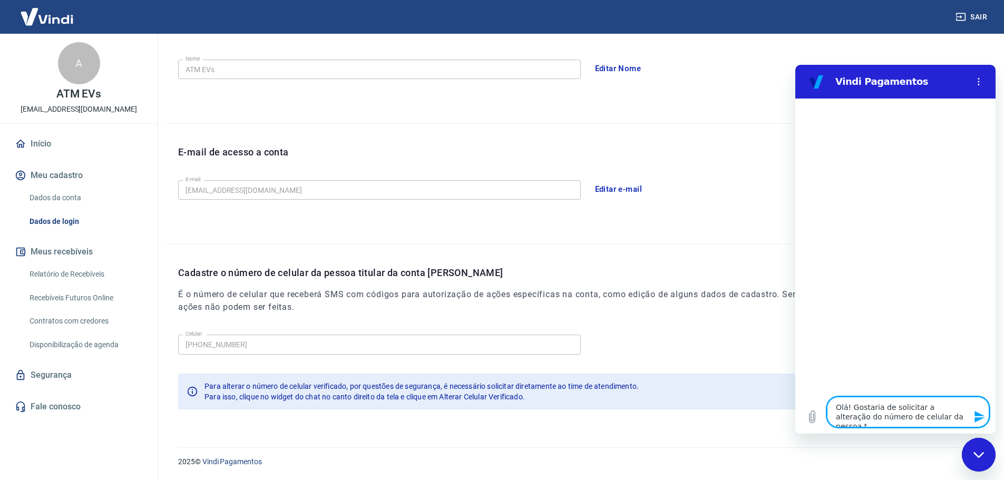
type textarea "Olá! Gostaria de solicitar a alteração do número de celular da pessoa ti"
type textarea "x"
type textarea "Olá! Gostaria de solicitar a alteração do número de celular da pessoa tit"
type textarea "x"
type textarea "Olá! Gostaria de solicitar a alteração do número de celular da pessoa titu"
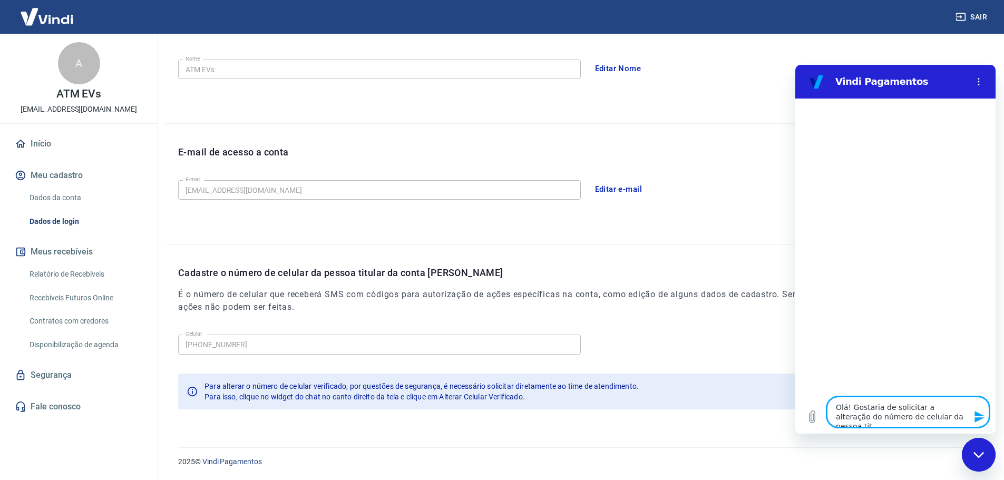
type textarea "x"
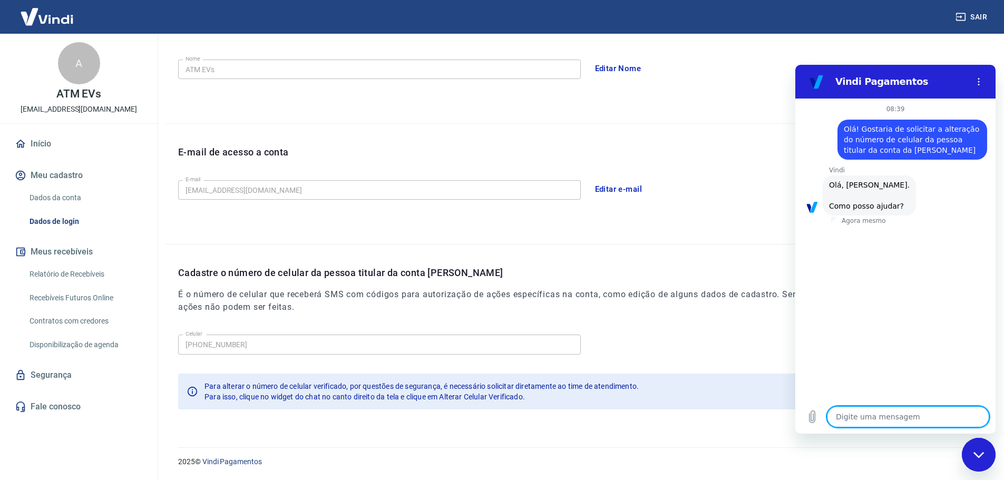
scroll to position [46, 0]
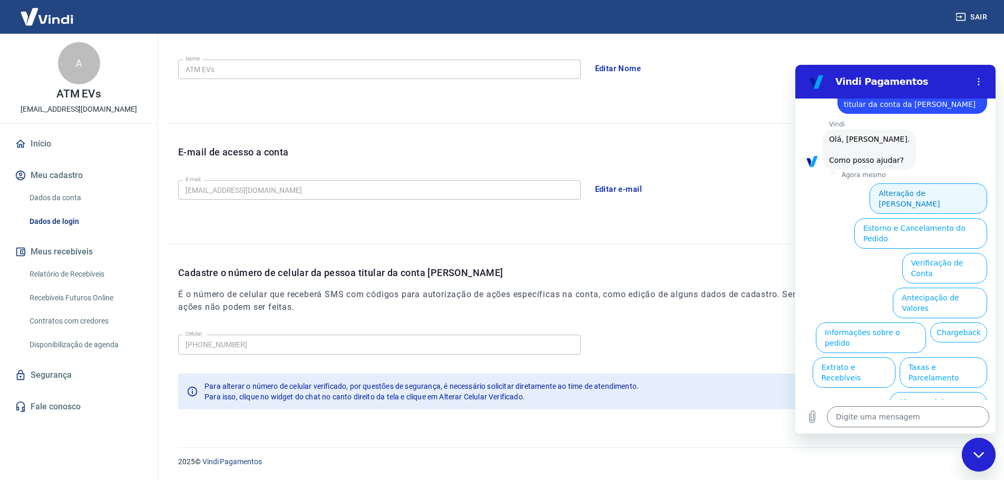
click at [809, 192] on button "Alteração de Dados Cadastrais" at bounding box center [929, 198] width 118 height 31
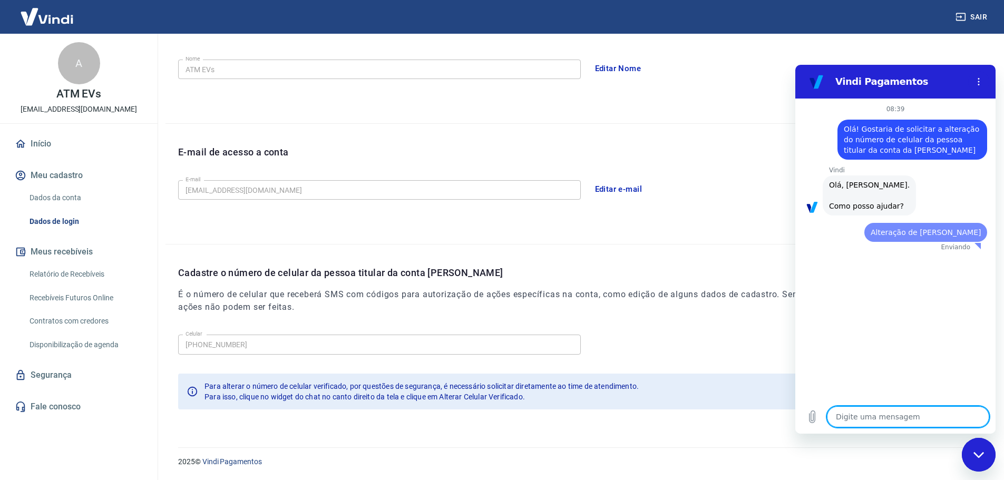
scroll to position [0, 0]
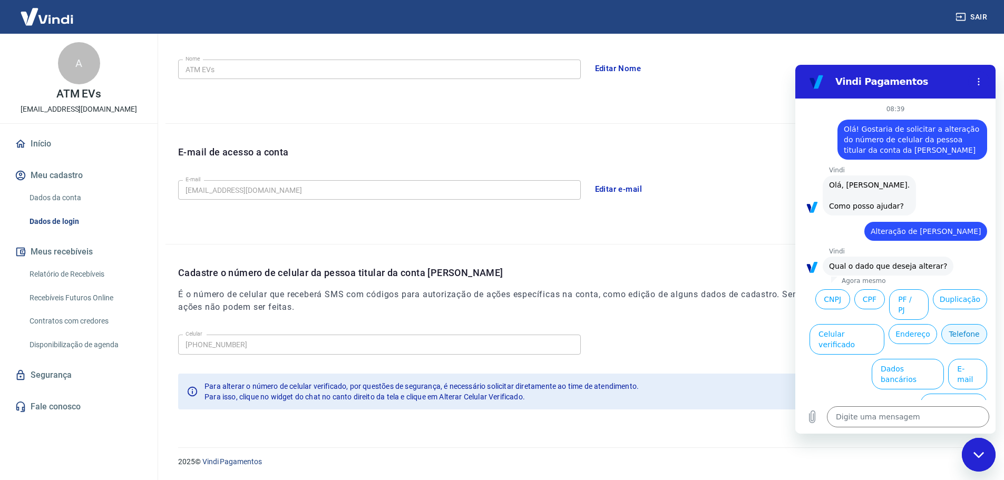
click at [809, 324] on button "Telefone" at bounding box center [964, 334] width 46 height 20
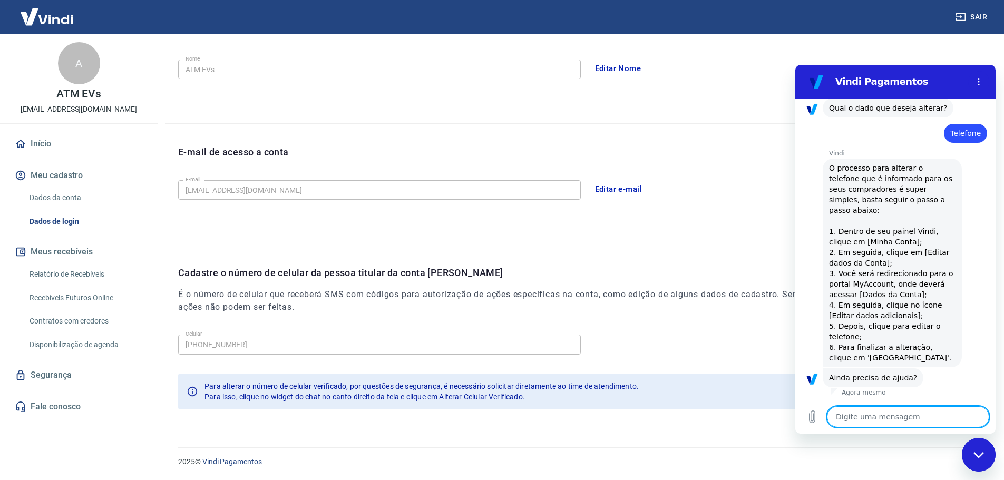
scroll to position [171, 0]
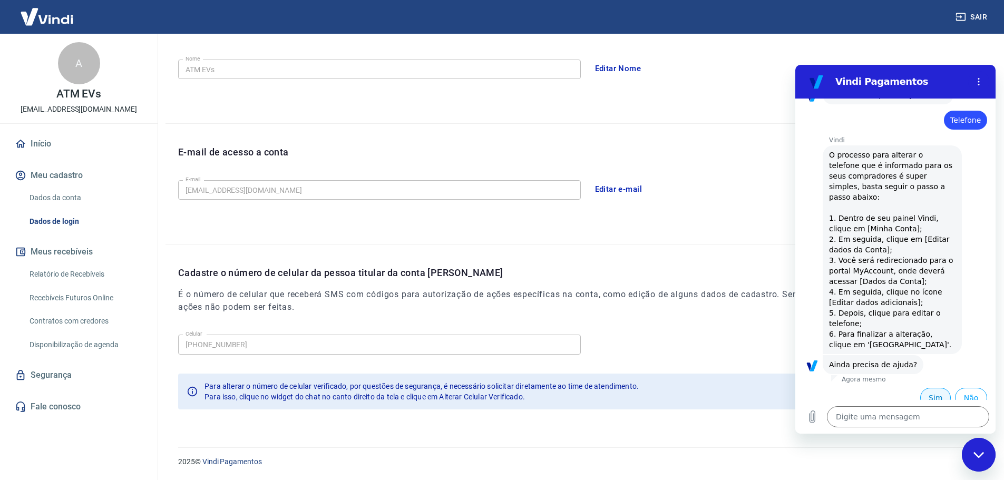
drag, startPoint x: 961, startPoint y: 390, endPoint x: 919, endPoint y: 390, distance: 42.2
click at [809, 366] on ul "Sim Não" at bounding box center [895, 396] width 183 height 24
click at [809, 366] on button "Sim" at bounding box center [935, 398] width 31 height 20
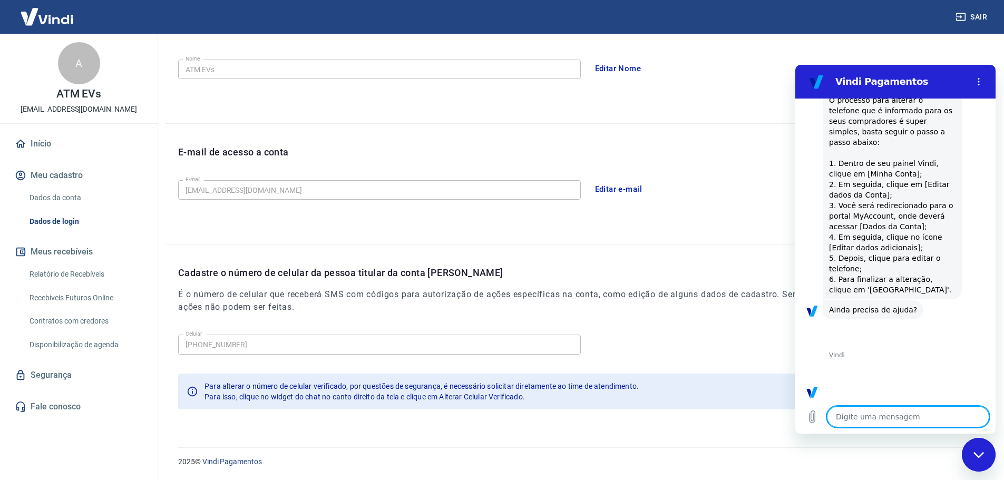
scroll to position [446, 0]
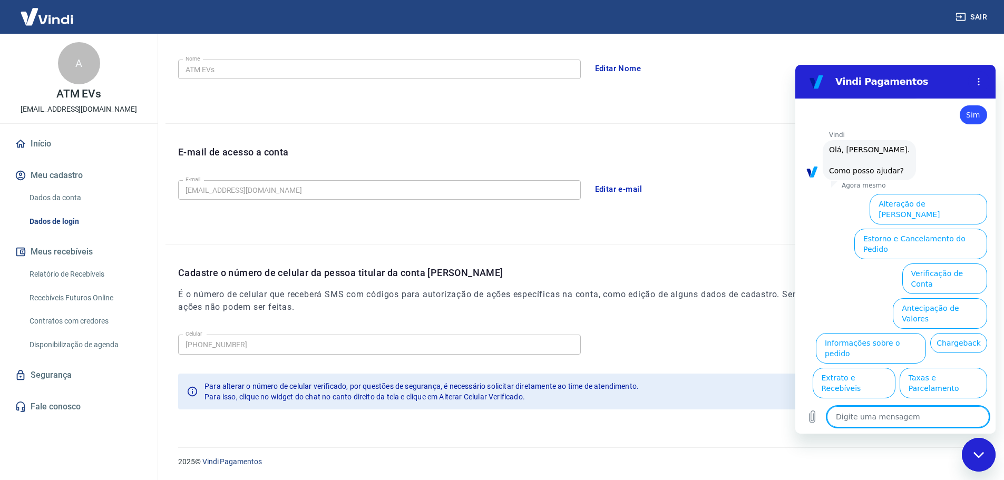
click at [809, 366] on button "Alterar celular verificado" at bounding box center [939, 418] width 98 height 31
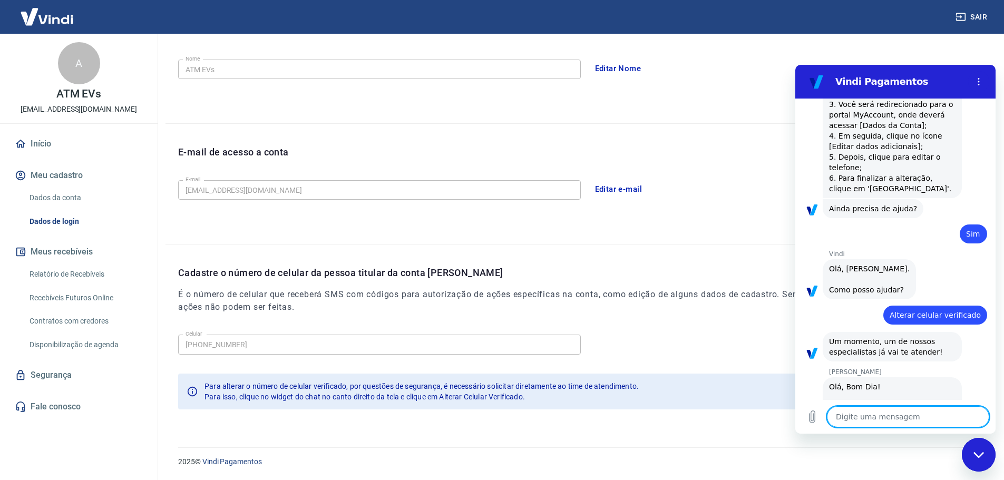
scroll to position [388, 0]
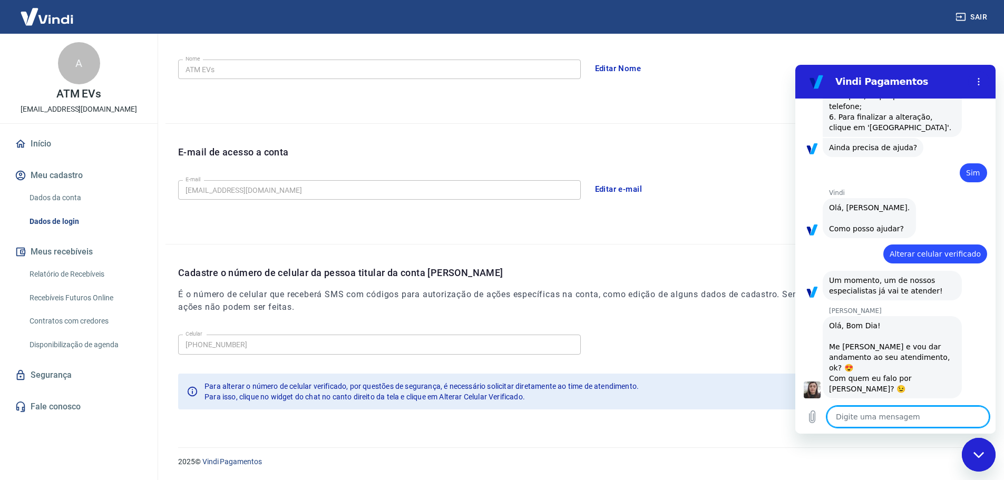
click at [809, 366] on textarea at bounding box center [908, 416] width 162 height 21
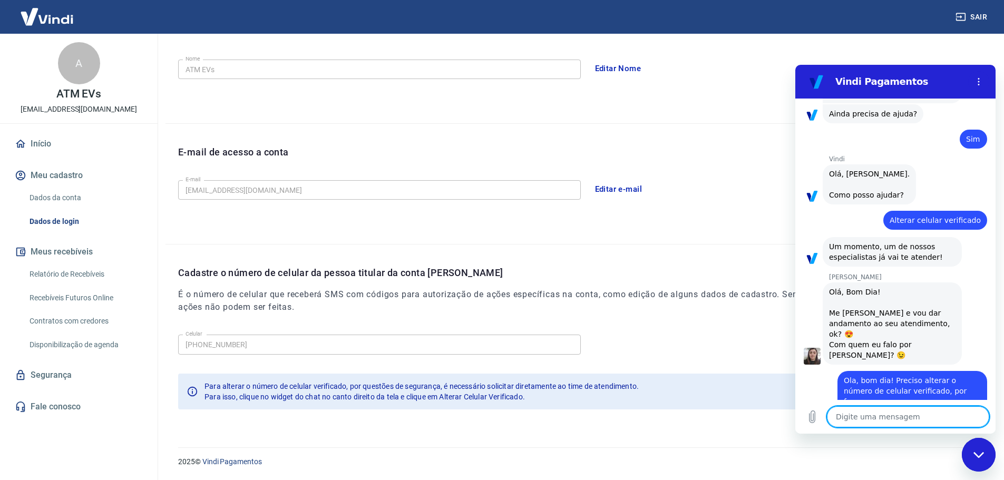
scroll to position [424, 0]
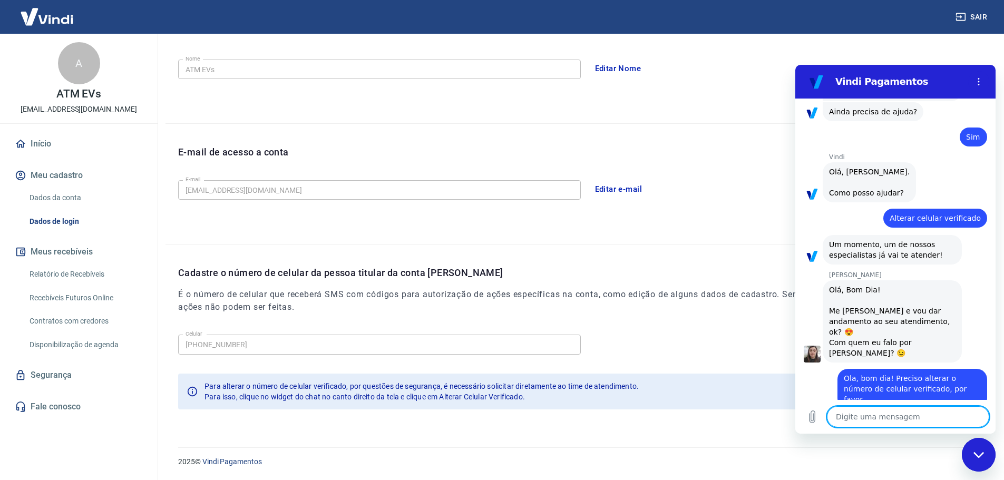
click at [809, 366] on textarea at bounding box center [908, 416] width 162 height 21
click at [809, 366] on span "Ola, bom dia! Preciso alterar o número de celular verificado, por favor" at bounding box center [906, 389] width 125 height 30
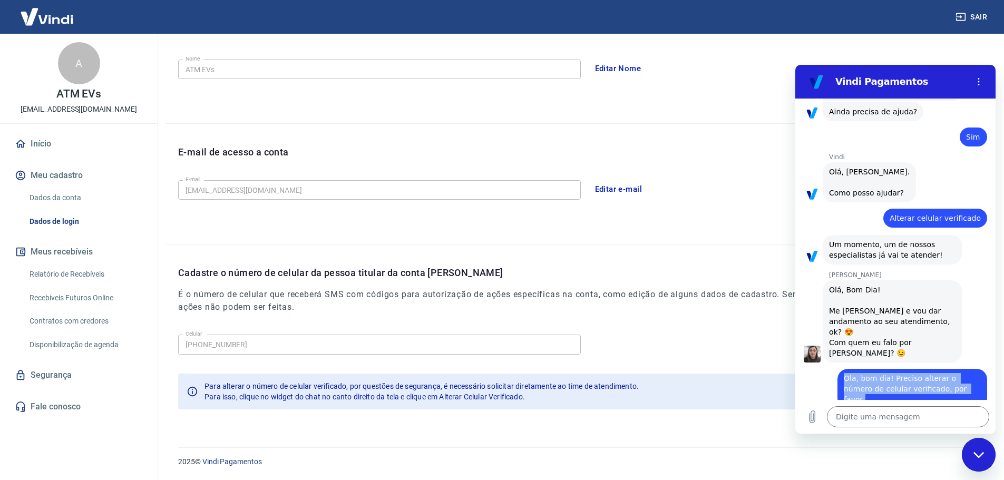
click at [809, 366] on span "Ola, bom dia! Preciso alterar o número de celular verificado, por favor" at bounding box center [906, 389] width 125 height 30
click at [809, 325] on div "Silvana Araujo diz: Olá, Bom Dia! Me chamo Silvana e vou dar andamento ao seu a…" at bounding box center [900, 320] width 192 height 83
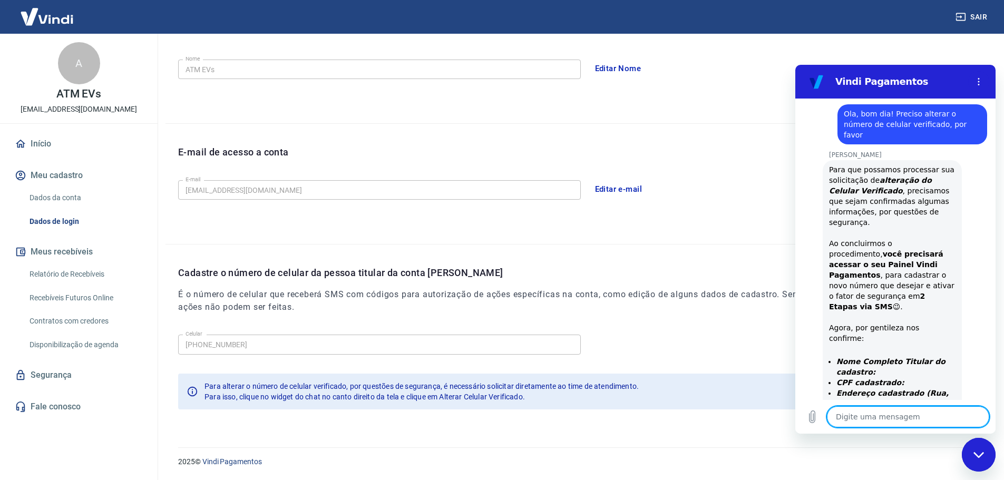
scroll to position [794, 0]
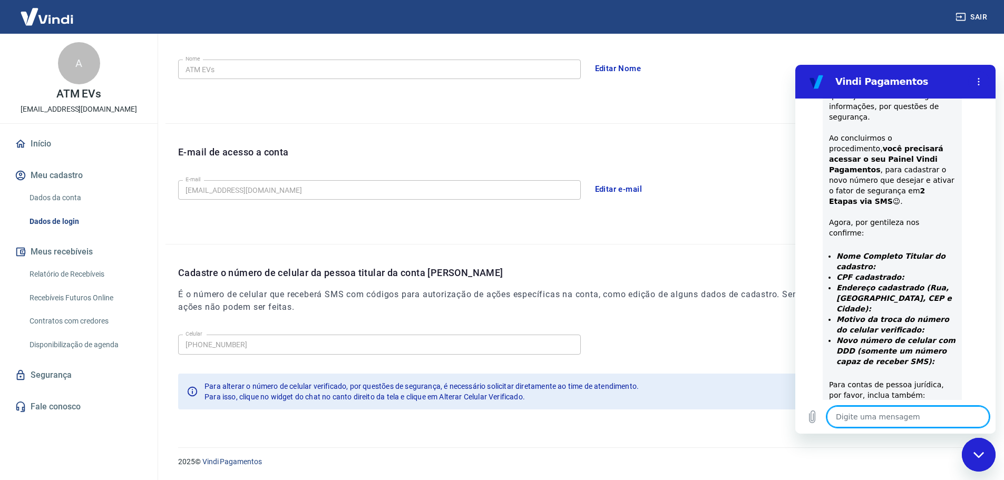
click at [59, 200] on link "Dados da conta" at bounding box center [85, 198] width 120 height 22
click at [809, 366] on textarea at bounding box center [908, 416] width 162 height 21
click at [809, 366] on textarea "MANOEL DE CESARE FILHO 16255662802" at bounding box center [908, 412] width 162 height 31
click at [809, 366] on textarea "MANOEL DE CESARE FILHO 162.55662802" at bounding box center [908, 412] width 162 height 31
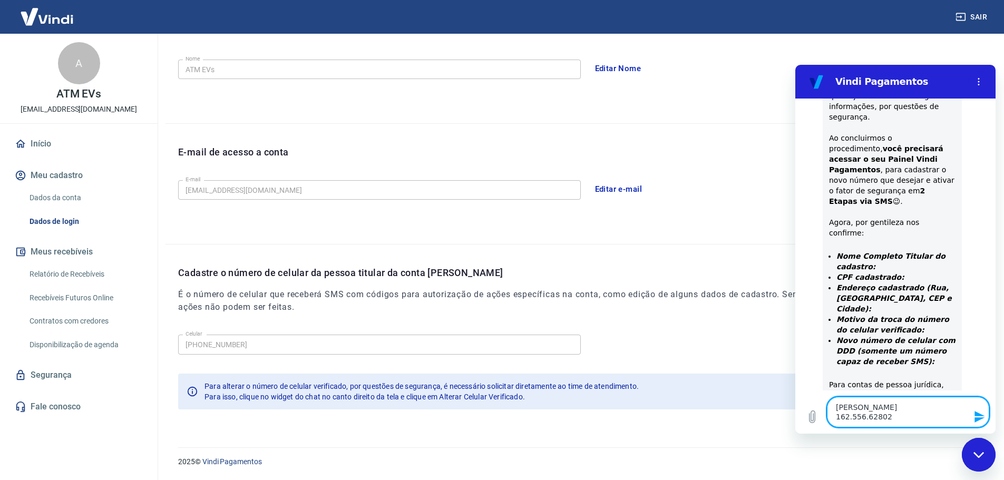
click at [809, 366] on textarea "MANOEL DE CESARE FILHO 162.556.62802" at bounding box center [908, 412] width 162 height 31
click at [809, 366] on textarea "MANOEL DE CESARE FILHO 162.556.628-02" at bounding box center [908, 412] width 162 height 31
click at [809, 366] on textarea "MANOEL DE CESARE FILHO 162.556.628-02" at bounding box center [908, 407] width 162 height 40
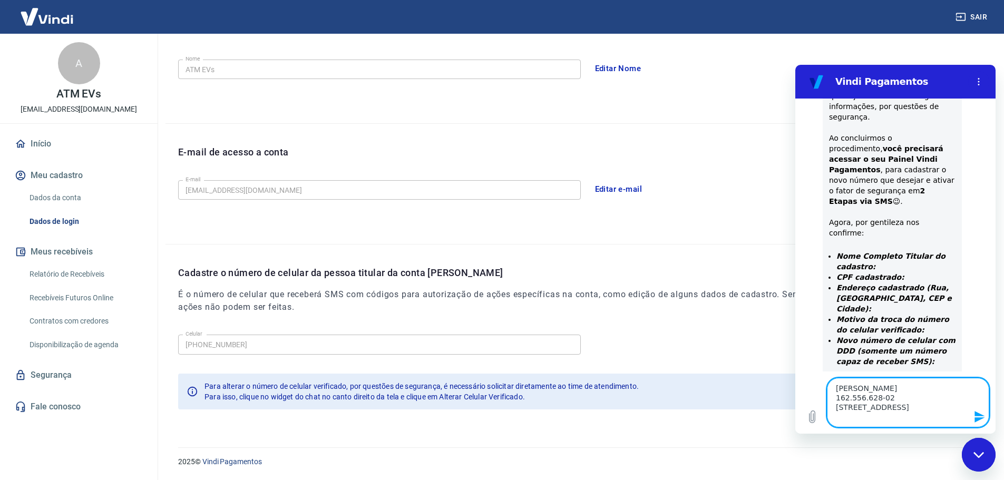
click at [809, 366] on textarea "MANOEL DE CESARE FILHO 162.556.628-02 Rua Arandu, 556 - Brooklin Paulista - São…" at bounding box center [908, 403] width 162 height 50
click at [809, 366] on textarea "MANOEL DE CESARE FILHO 162.556.628-02 Rua Arandu, 556 - Brooklin Paulista - 045…" at bounding box center [908, 403] width 162 height 50
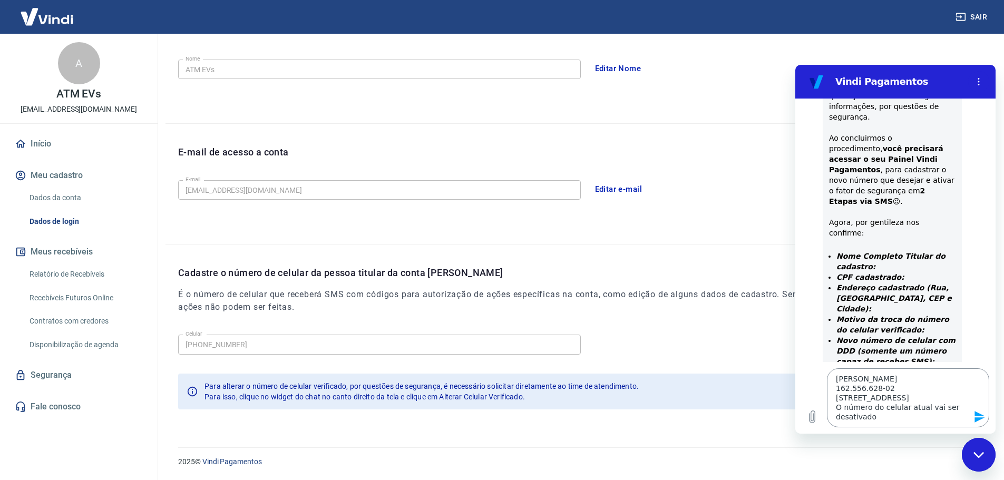
click at [809, 366] on textarea "MANOEL DE CESARE FILHO 162.556.628-02 Rua Arandu, 556 - Brooklin Paulista - 045…" at bounding box center [908, 397] width 162 height 59
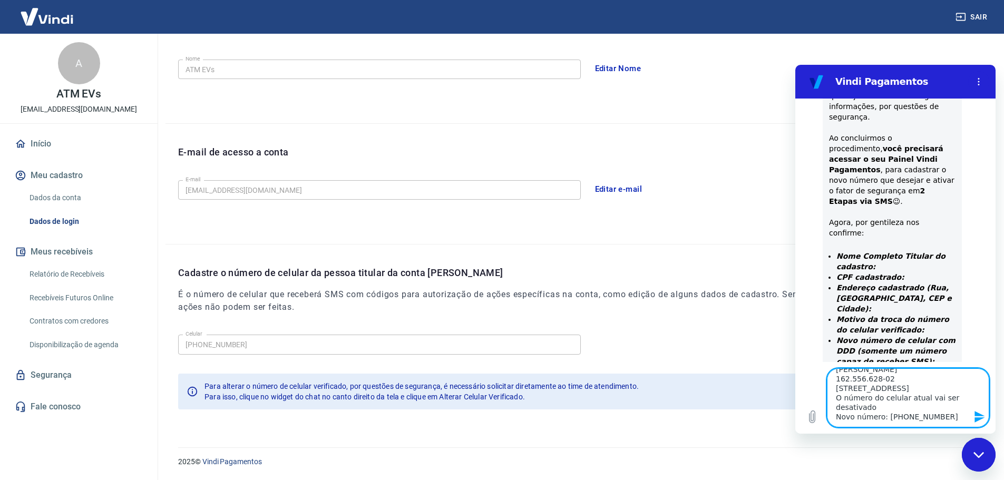
scroll to position [33, 0]
paste textarea "51.125.132/0001-80"
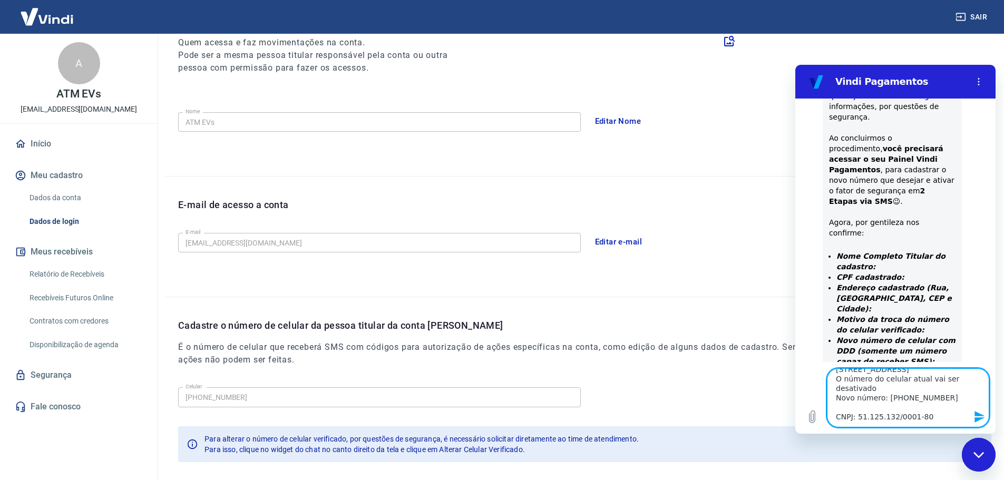
scroll to position [0, 0]
click at [809, 366] on textarea "MANOEL DE CESARE FILHO 162.556.628-02 Rua Arandu, 556 - Brooklin Paulista - 045…" at bounding box center [908, 397] width 162 height 59
click at [809, 366] on textarea "Nome completo: MANOEL DE CESARE FILHO 162.556.628-02 Rua Arandu, 556 - Brooklin…" at bounding box center [908, 397] width 162 height 59
click at [809, 366] on textarea "Nome completo: MANOEL DE CESARE FILHO CPF: 162.556.628-02 Rua Arandu, 556 - Bro…" at bounding box center [908, 397] width 162 height 59
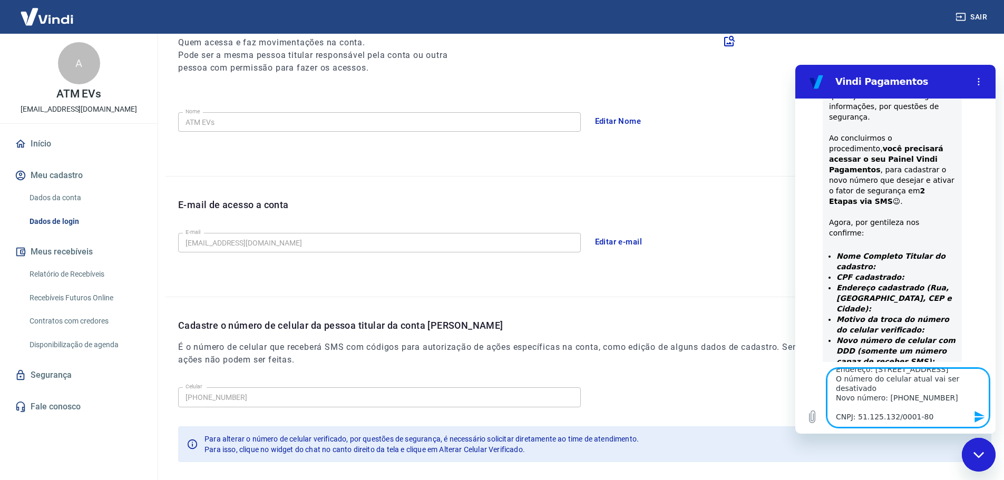
click at [809, 366] on textarea "Nome completo: MANOEL DE CESARE FILHO CPF: 162.556.628-02 Endereço: Rua Arandu,…" at bounding box center [908, 397] width 162 height 59
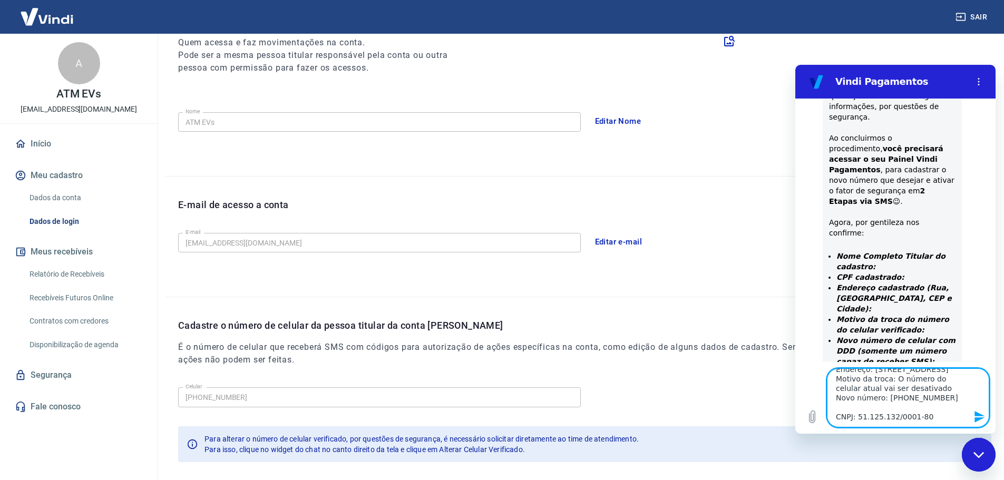
click at [809, 366] on textarea "Nome completo: MANOEL DE CESARE FILHO CPF: 162.556.628-02 Endereço: Rua Arandu,…" at bounding box center [908, 397] width 162 height 59
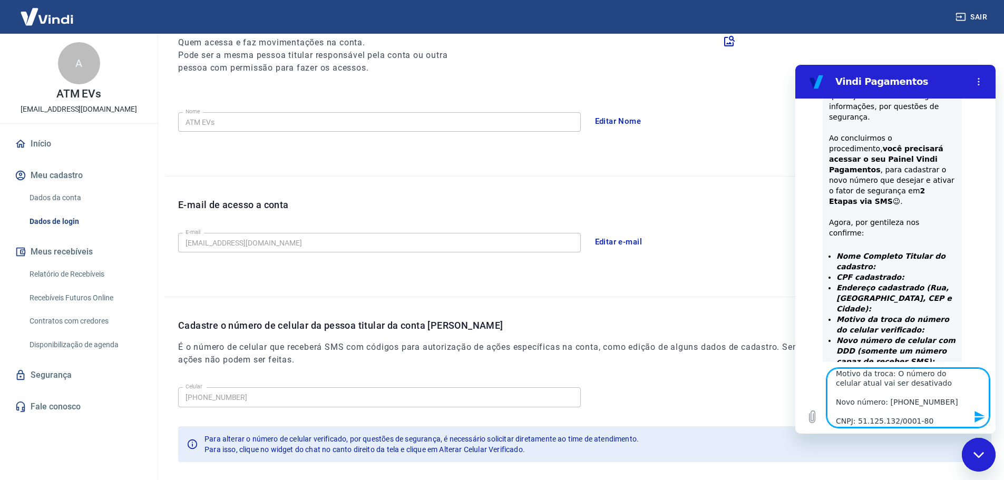
scroll to position [95, 0]
click at [809, 366] on icon "Enviar mensagem" at bounding box center [980, 417] width 10 height 12
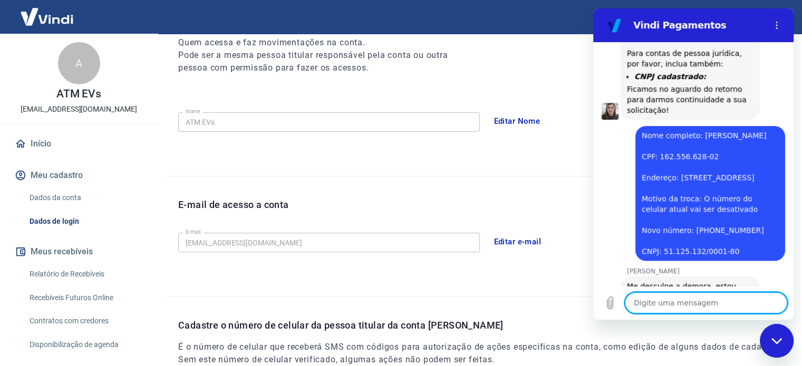
scroll to position [1204, 0]
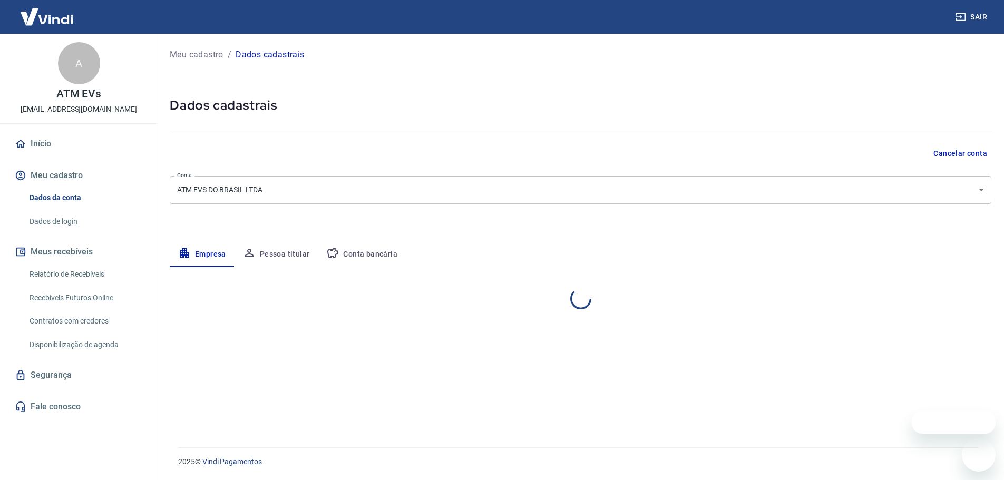
select select "SP"
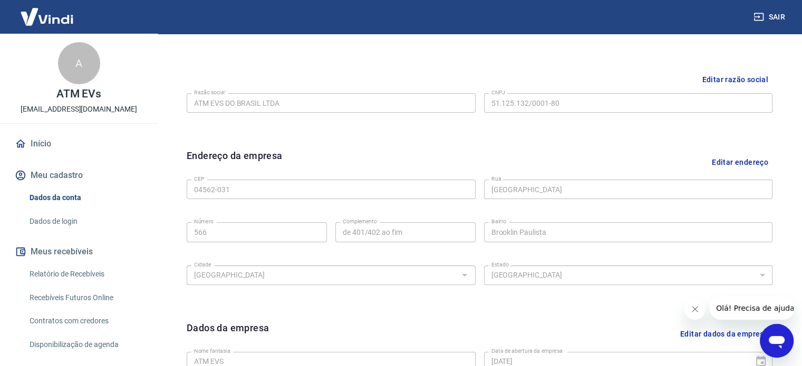
scroll to position [130, 0]
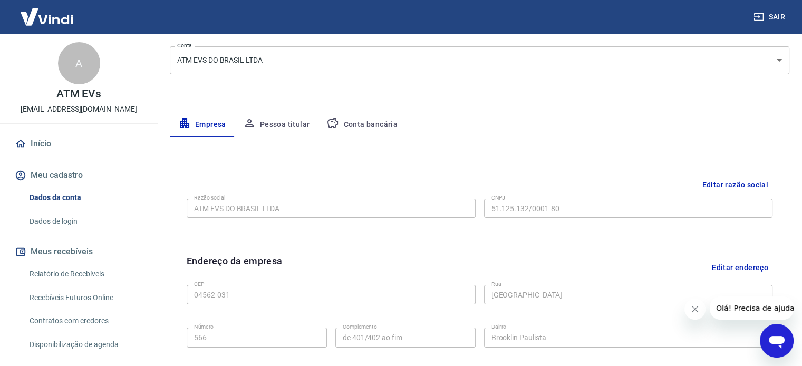
click at [293, 136] on button "Pessoa titular" at bounding box center [277, 124] width 84 height 25
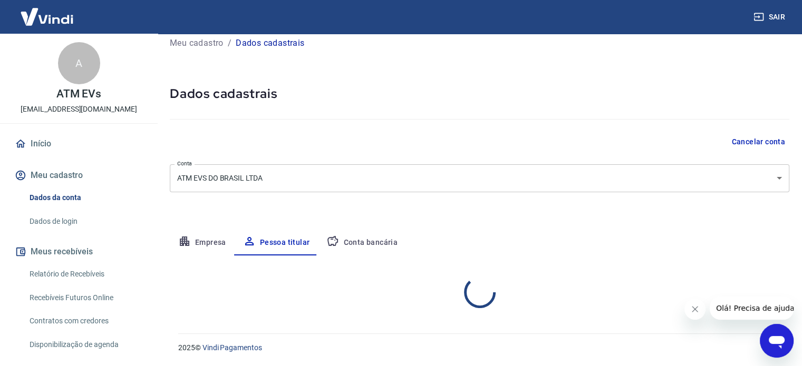
scroll to position [55, 0]
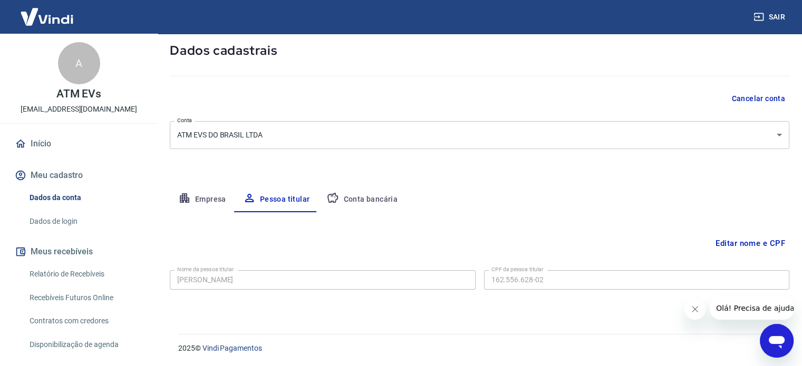
click at [226, 201] on button "Empresa" at bounding box center [202, 199] width 65 height 25
select select "SP"
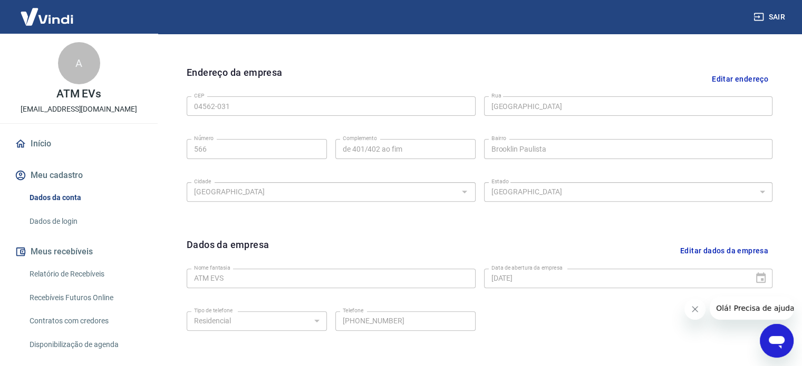
scroll to position [213, 0]
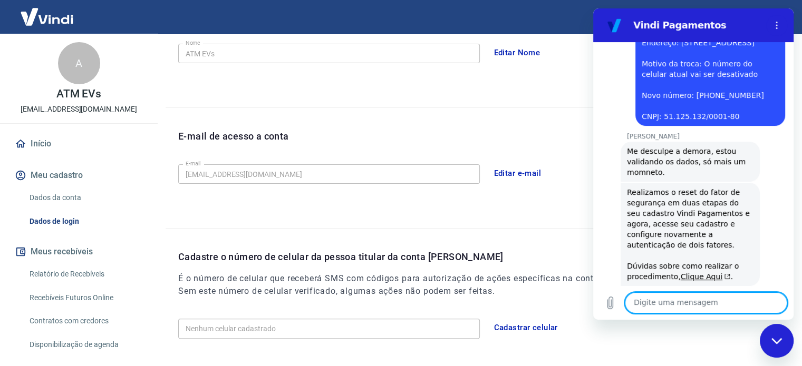
scroll to position [272, 0]
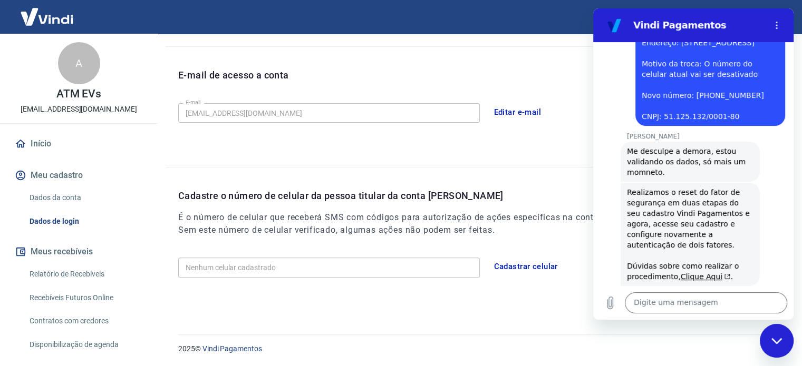
click at [536, 267] on button "Cadastrar celular" at bounding box center [525, 267] width 75 height 22
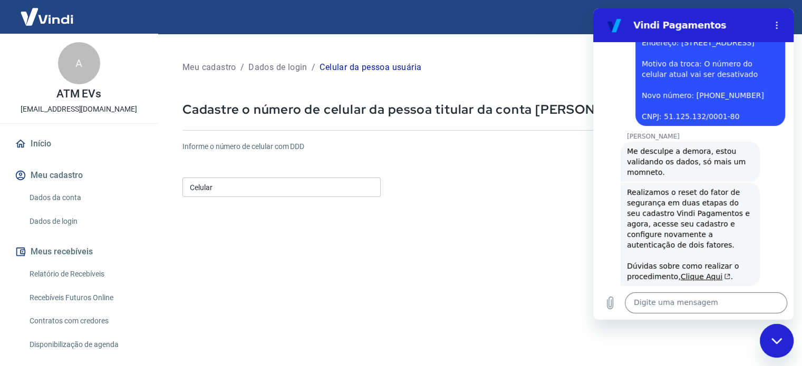
click at [246, 198] on div "Celular Celular" at bounding box center [281, 186] width 198 height 26
click at [247, 193] on input "Celular" at bounding box center [281, 188] width 198 height 20
type input "(17) 99787-5216"
click at [291, 220] on form "Informe o número de celular com DDD Celular (17) 99787-5216 Celular Continuar C…" at bounding box center [479, 287] width 594 height 308
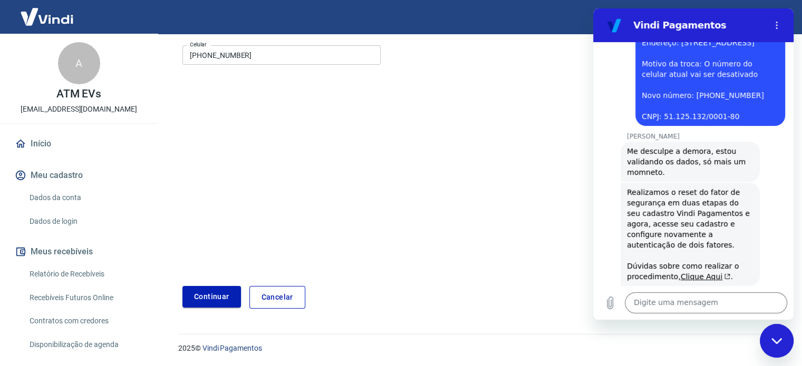
click at [212, 295] on button "Continuar" at bounding box center [211, 297] width 59 height 22
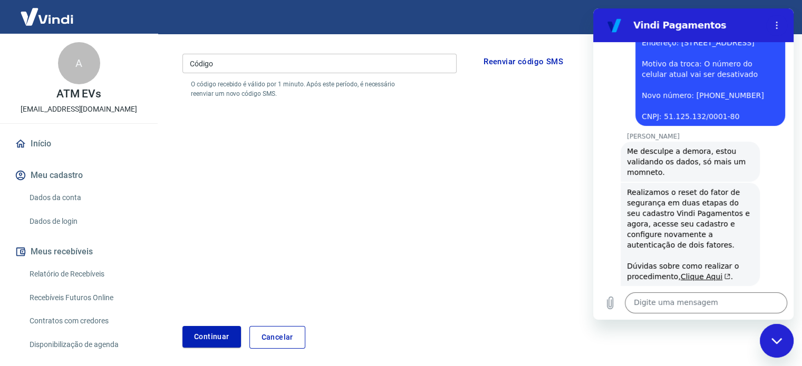
scroll to position [27, 0]
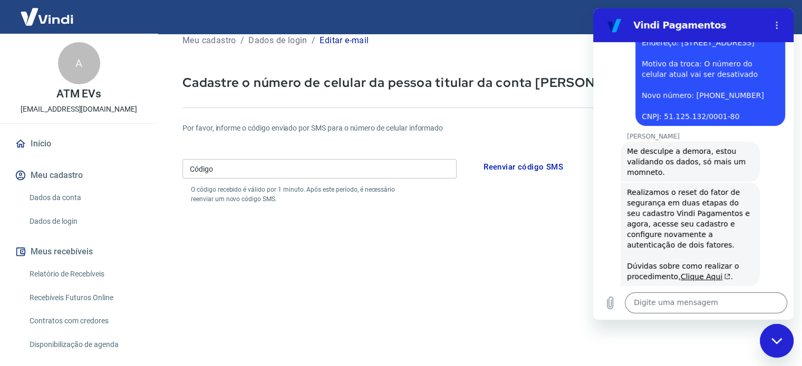
click at [355, 172] on input "Código" at bounding box center [319, 169] width 274 height 20
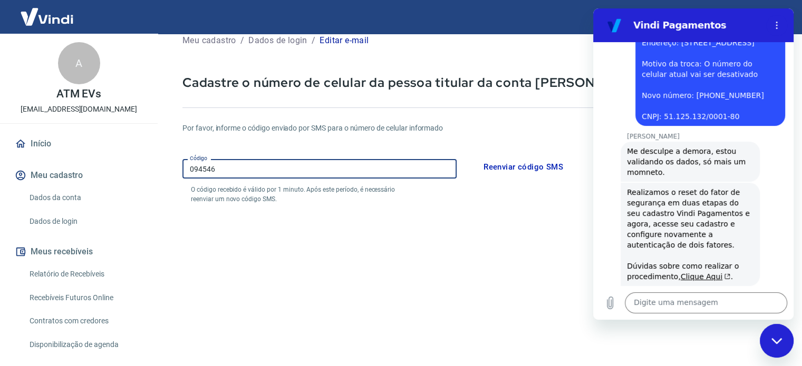
type input "094546"
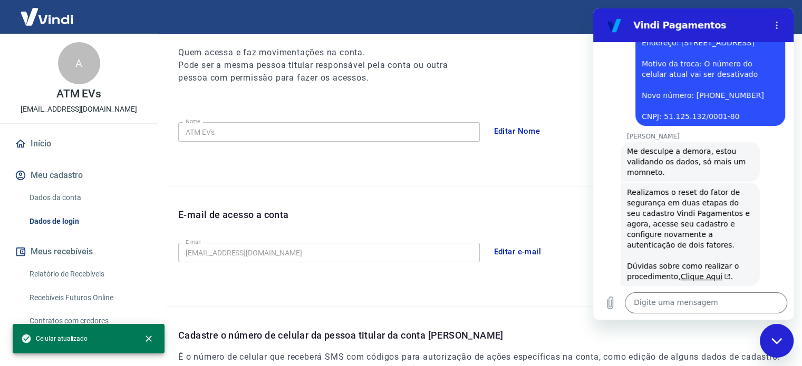
click at [519, 246] on button "Editar e-mail" at bounding box center [517, 252] width 59 height 22
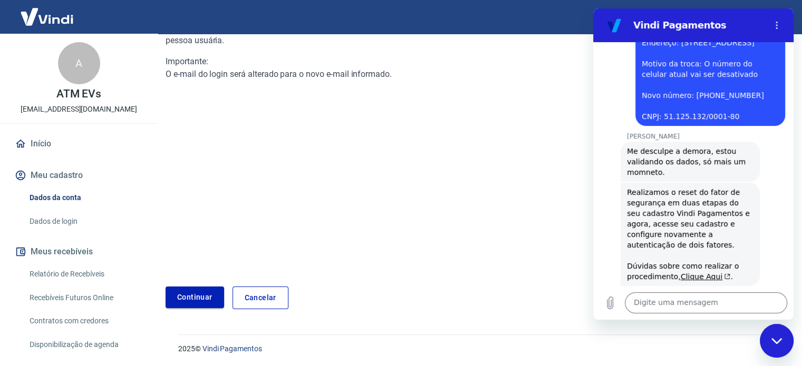
click at [209, 296] on link "Continuar" at bounding box center [195, 298] width 59 height 22
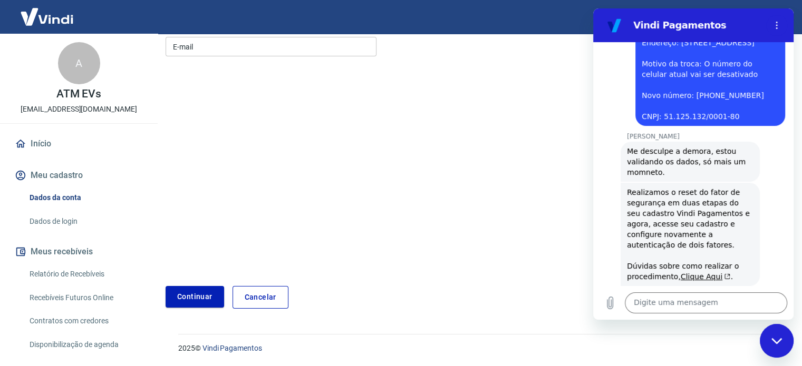
scroll to position [44, 0]
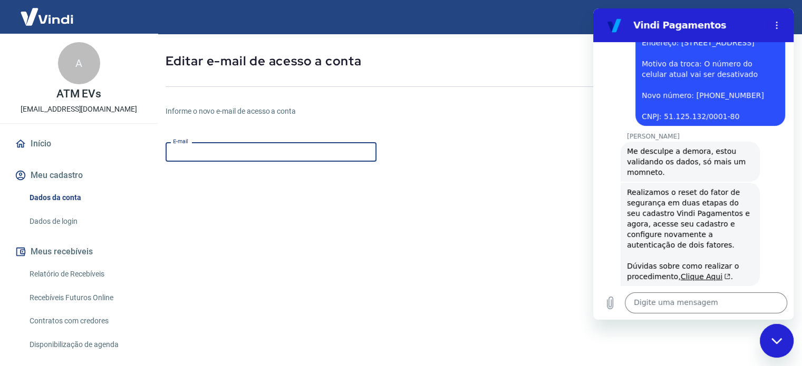
click at [295, 153] on input "E-mail" at bounding box center [271, 152] width 211 height 20
type input "atmevs@atmsistema.com.br"
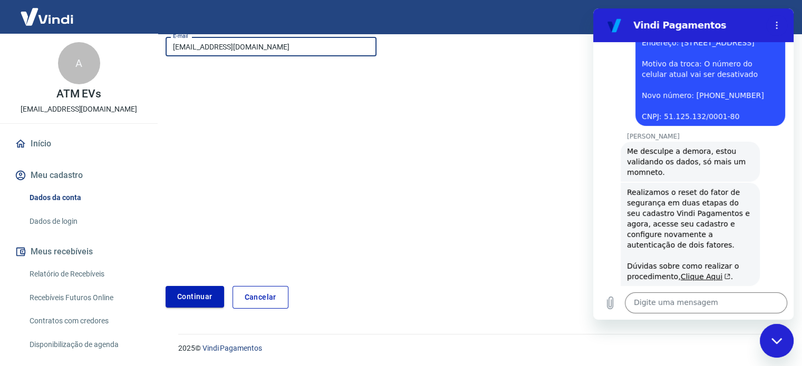
click at [215, 291] on button "Continuar" at bounding box center [195, 297] width 59 height 22
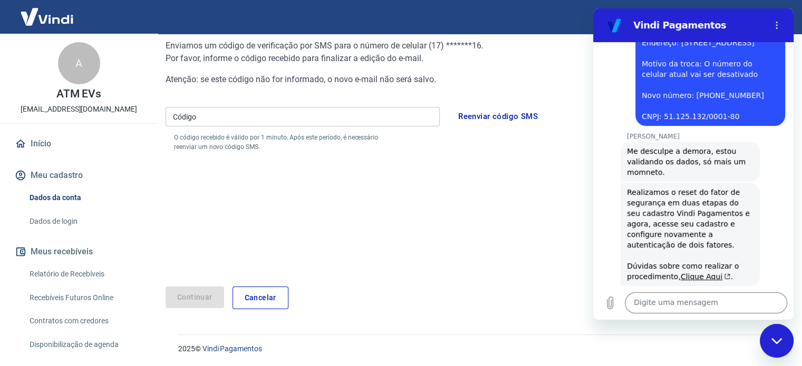
scroll to position [58, 0]
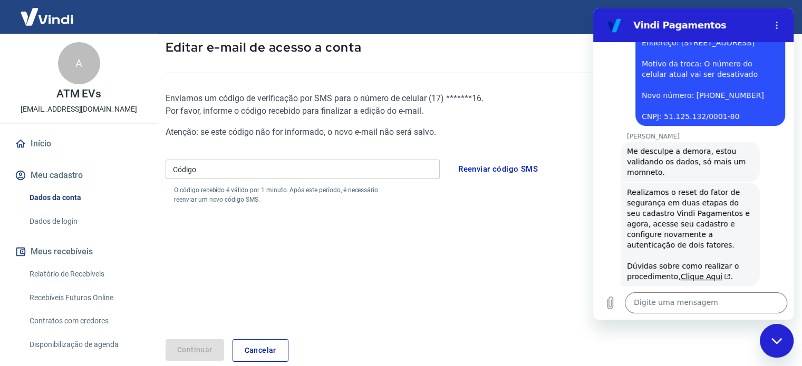
click at [330, 172] on input "Código" at bounding box center [303, 170] width 274 height 20
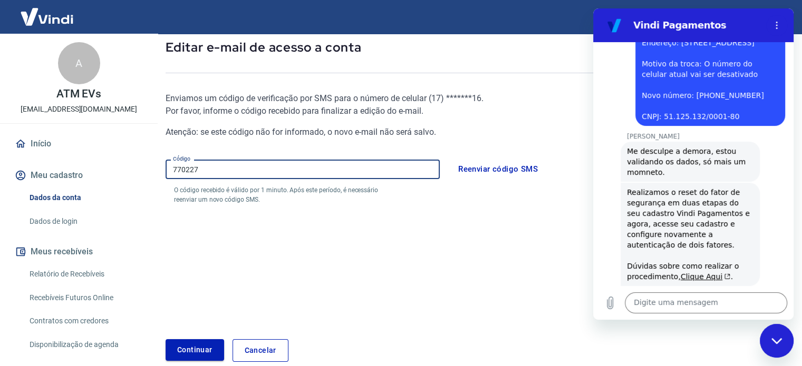
type input "770227"
click at [194, 350] on button "Continuar" at bounding box center [195, 350] width 59 height 22
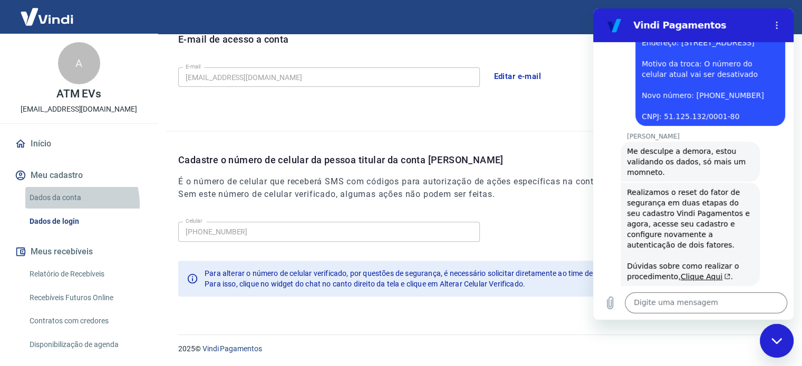
click at [67, 204] on link "Dados da conta" at bounding box center [85, 198] width 120 height 22
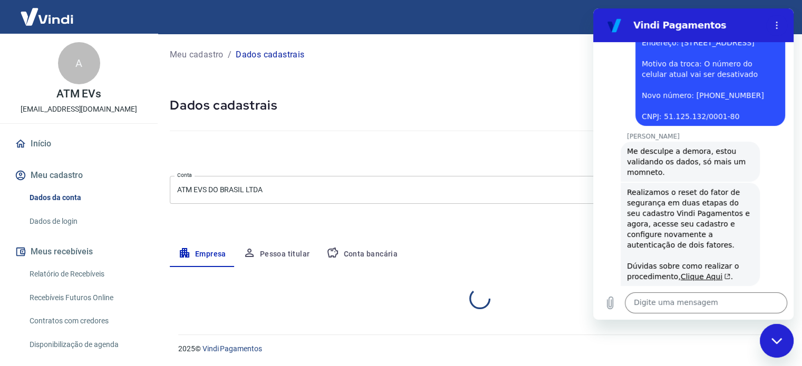
select select "SP"
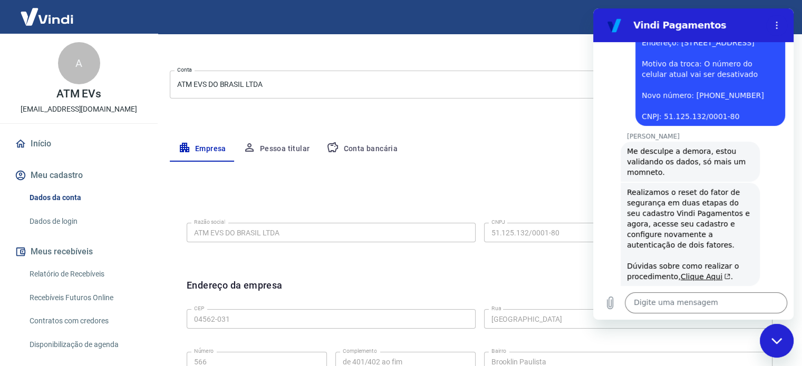
scroll to position [158, 0]
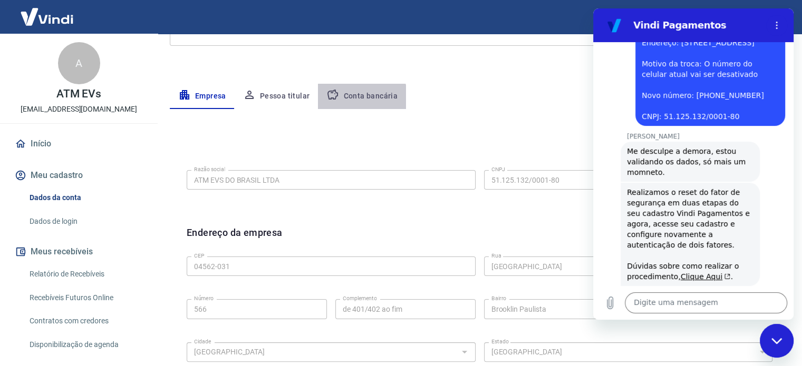
click at [356, 98] on button "Conta bancária" at bounding box center [362, 96] width 88 height 25
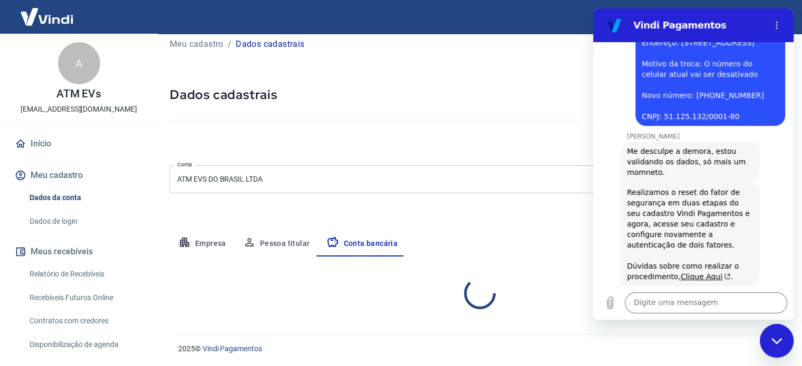
scroll to position [113, 0]
select select "1"
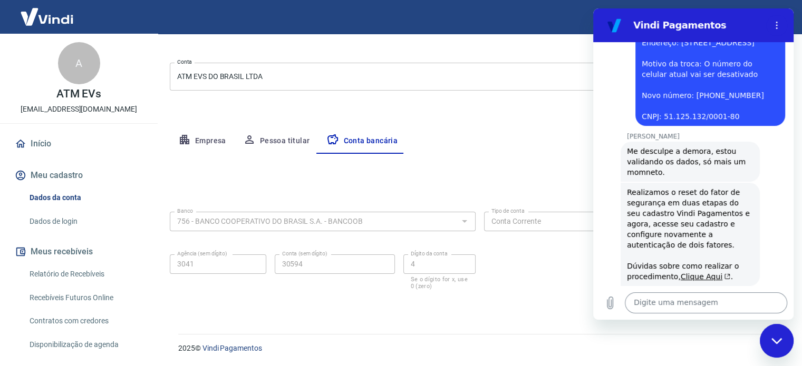
click at [675, 300] on textarea at bounding box center [706, 303] width 162 height 21
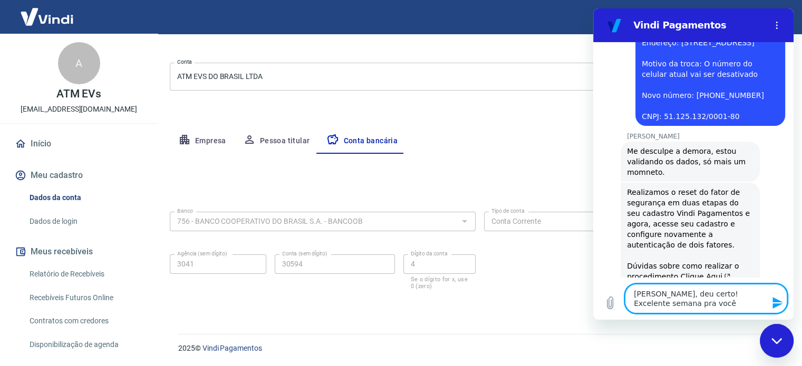
type textarea "Obrigado Silvana, deu certo! Excelente semana pra você!"
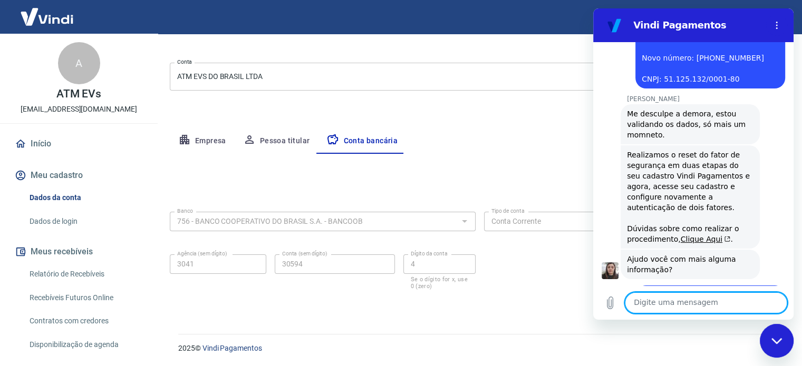
scroll to position [1240, 0]
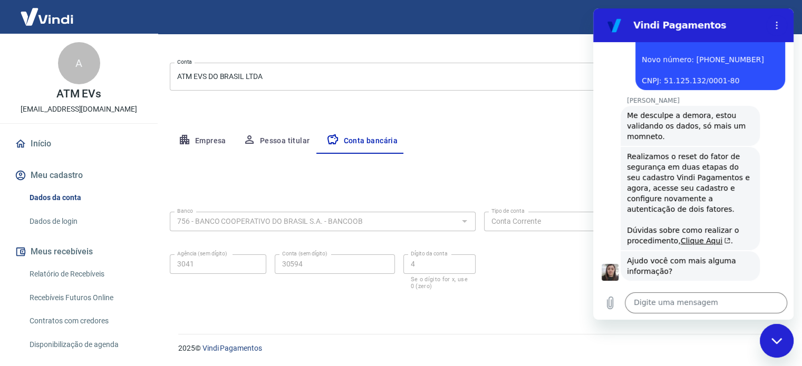
click at [63, 215] on link "Dados de login" at bounding box center [85, 222] width 120 height 22
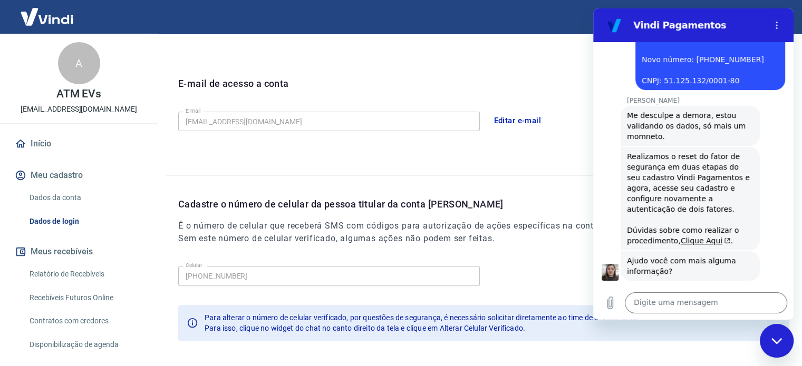
scroll to position [308, 0]
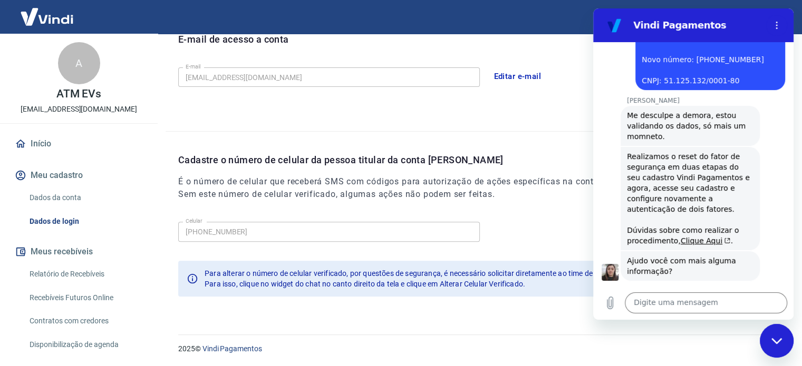
click at [751, 27] on h2 "Vindi Pagamentos" at bounding box center [697, 25] width 129 height 13
click at [777, 340] on icon "Fechar janela de mensagens" at bounding box center [776, 341] width 11 height 7
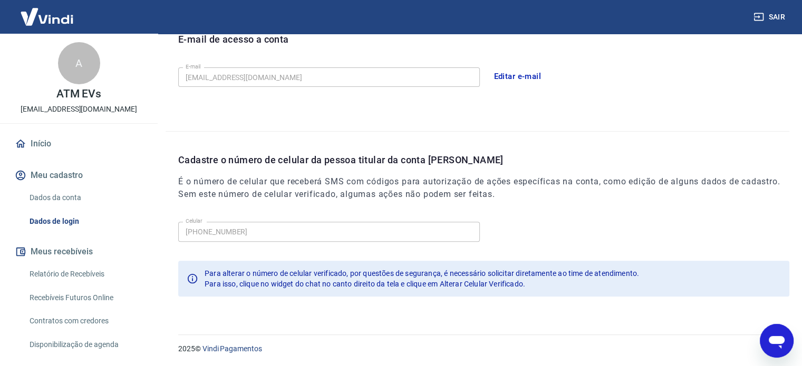
scroll to position [52, 0]
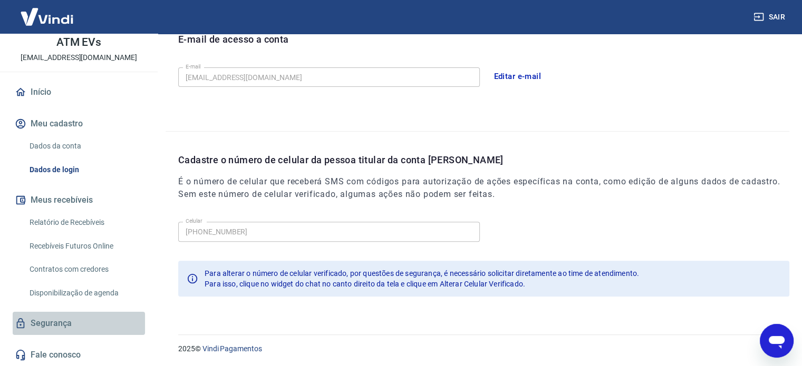
click at [86, 326] on link "Segurança" at bounding box center [79, 323] width 132 height 23
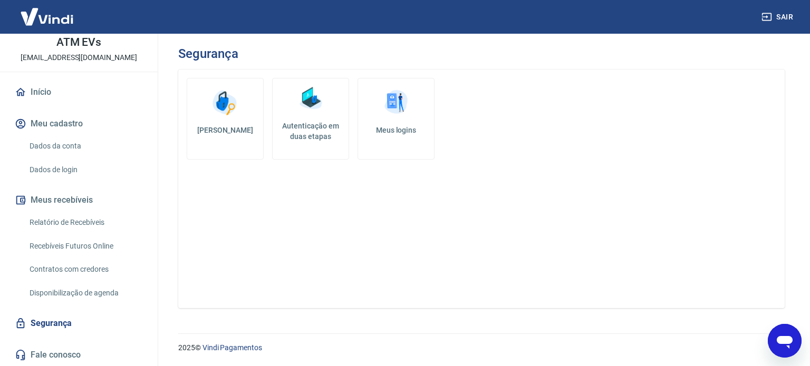
click at [230, 111] on img at bounding box center [225, 103] width 32 height 32
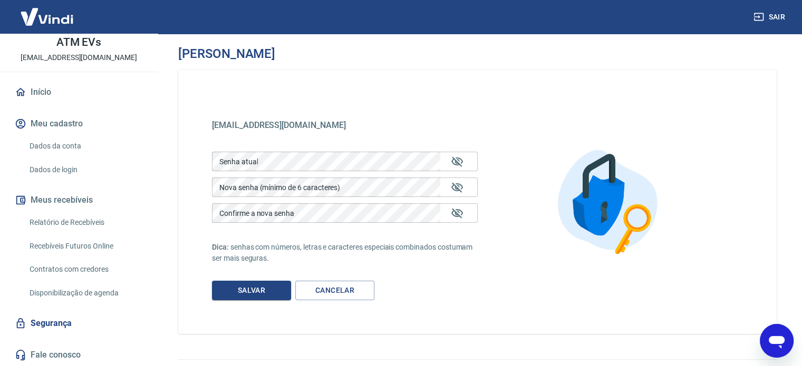
click at [680, 59] on div "Alterar senha" at bounding box center [477, 53] width 598 height 15
drag, startPoint x: 753, startPoint y: 3, endPoint x: 380, endPoint y: 73, distance: 379.6
click at [380, 73] on div "atmevs@atmsistema.com.br atmevs@atmsistema.com.br Senha atual Senha atual Nova …" at bounding box center [477, 202] width 598 height 265
click at [754, 330] on div "atmevs@atmsistema.com.br atmevs@atmsistema.com.br Senha atual Senha atual Nova …" at bounding box center [477, 202] width 598 height 265
click at [772, 337] on icon "Abrir janela de mensagens, 2 mensagens não lidas" at bounding box center [777, 342] width 16 height 13
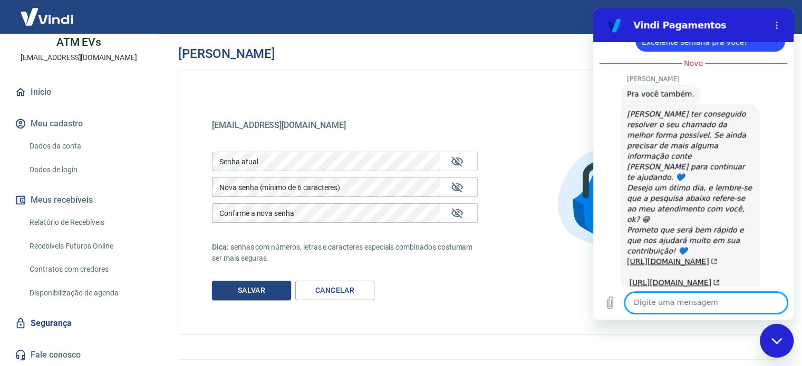
scroll to position [1533, 0]
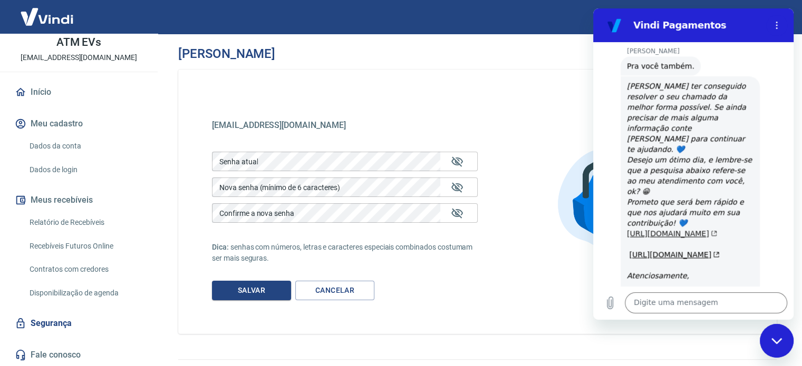
click at [686, 229] on link "https://atendimento-pagamentos.vindi.com.br/requests/1186666/satisfaction/new/s…" at bounding box center [672, 233] width 90 height 8
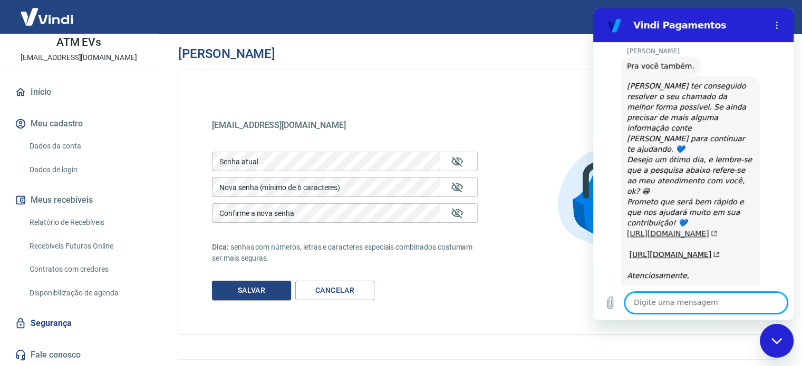
scroll to position [1592, 0]
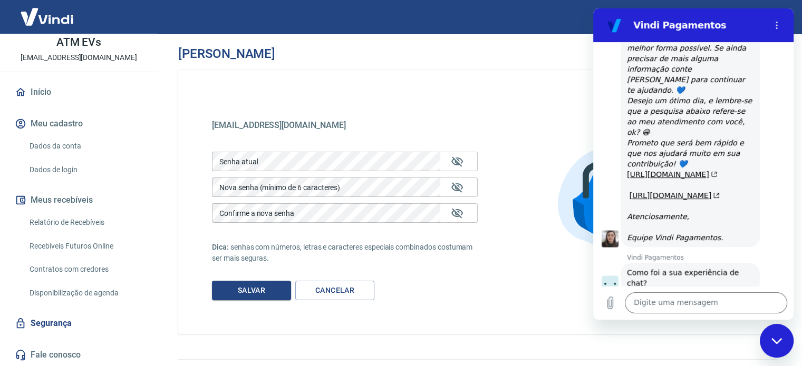
click at [713, 306] on button "Boa 👍" at bounding box center [712, 321] width 43 height 31
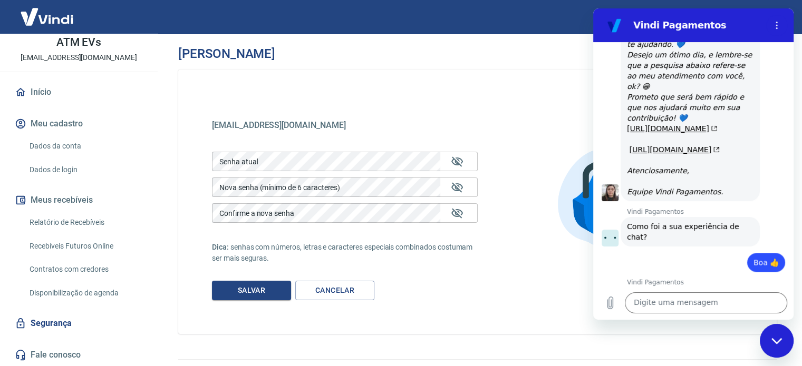
scroll to position [1683, 0]
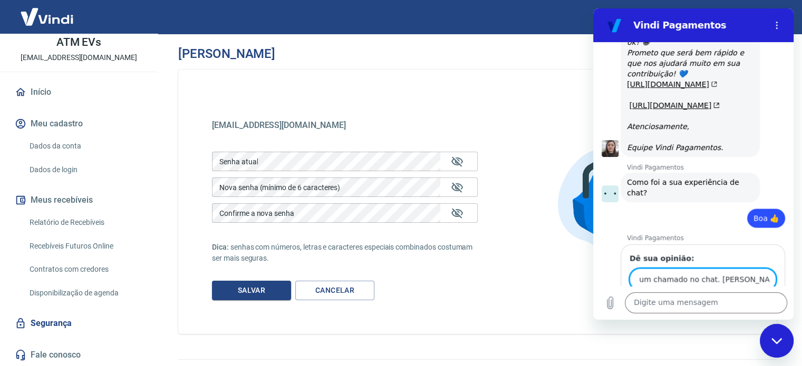
type input "Rápido e prático! Consegui resolver o meu problema em apenas um chamado no chat…"
click at [747, 303] on span "Enviar" at bounding box center [755, 309] width 23 height 13
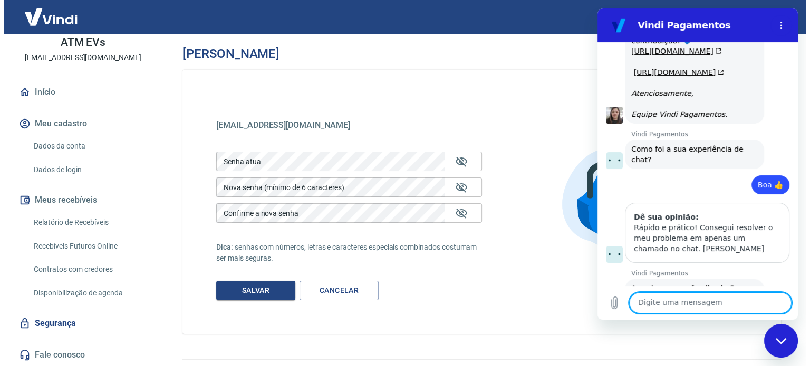
scroll to position [1718, 0]
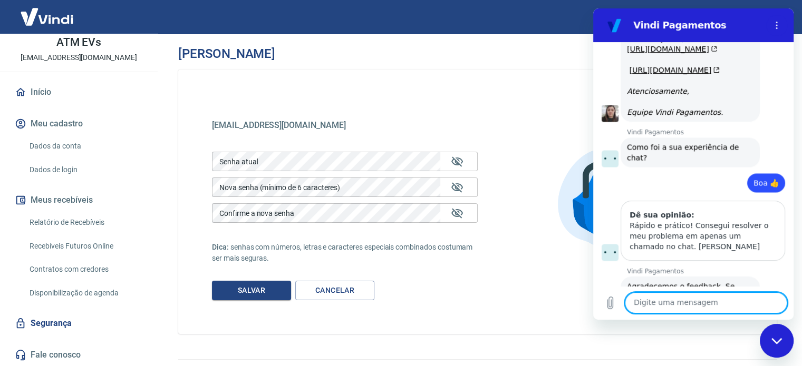
click at [777, 334] on div "Fechar janela de mensagens" at bounding box center [777, 341] width 32 height 32
